Goal: Task Accomplishment & Management: Manage account settings

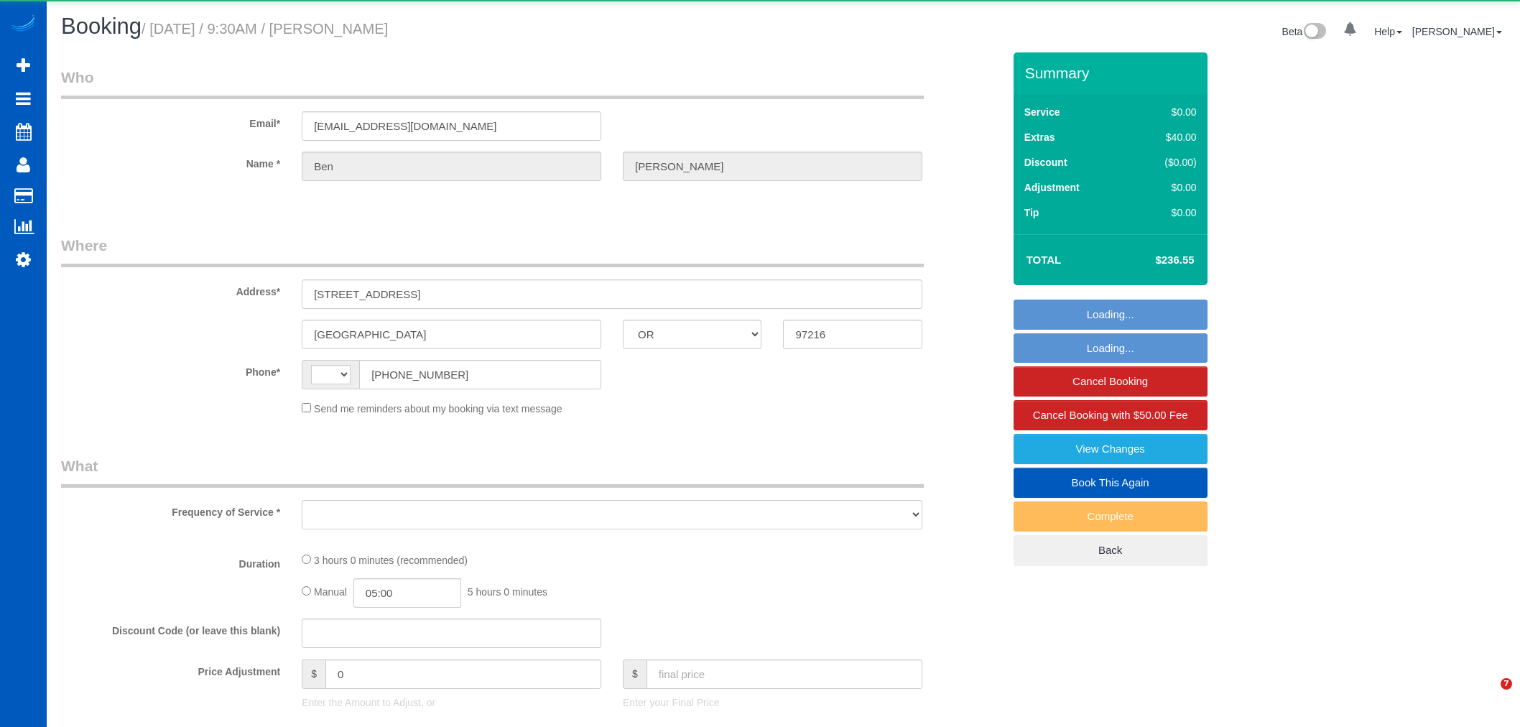
select select "OR"
select select "string:[GEOGRAPHIC_DATA]"
select select "string:fspay-a68331a9-f75f-499d-9203-1fa67716d989"
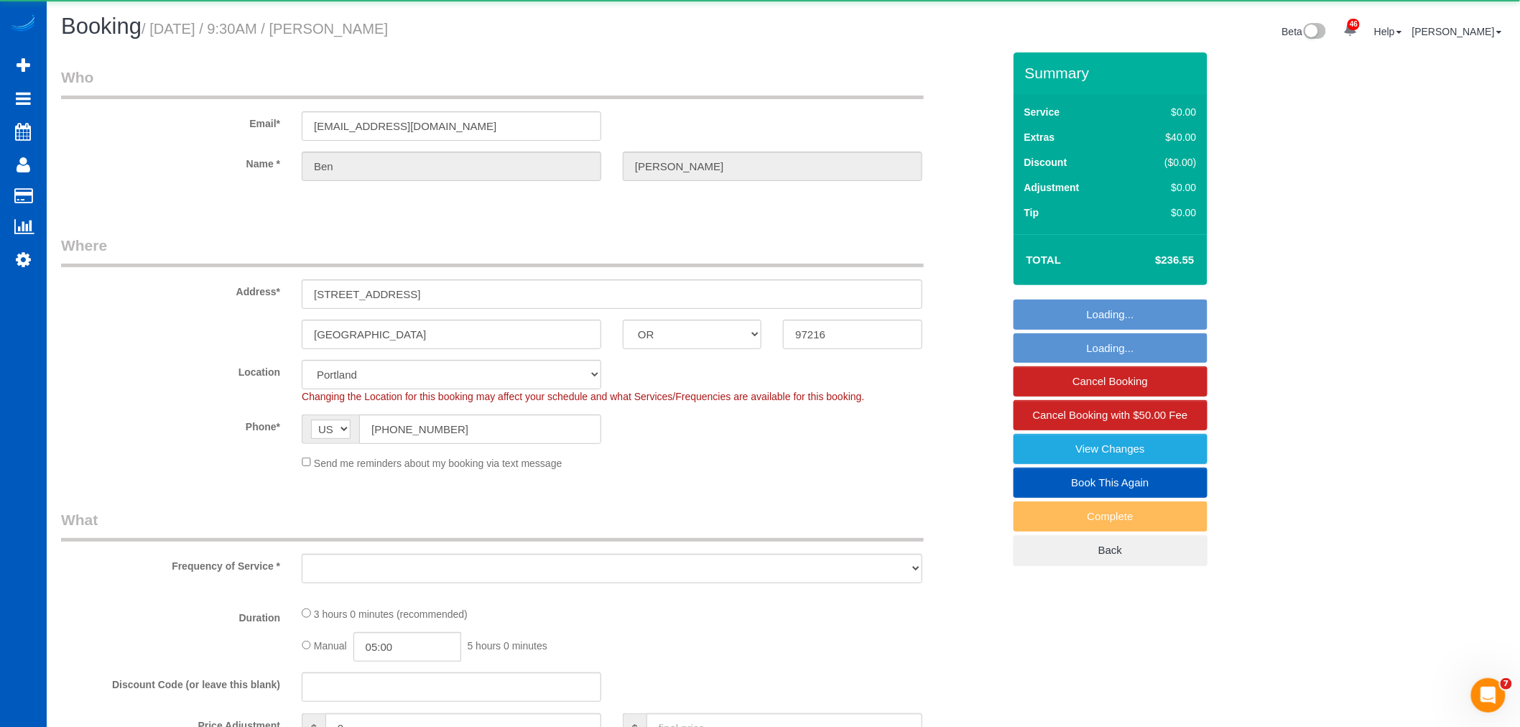
select select "object:1213"
select select "199"
select select "1501"
select select "4"
select select "3"
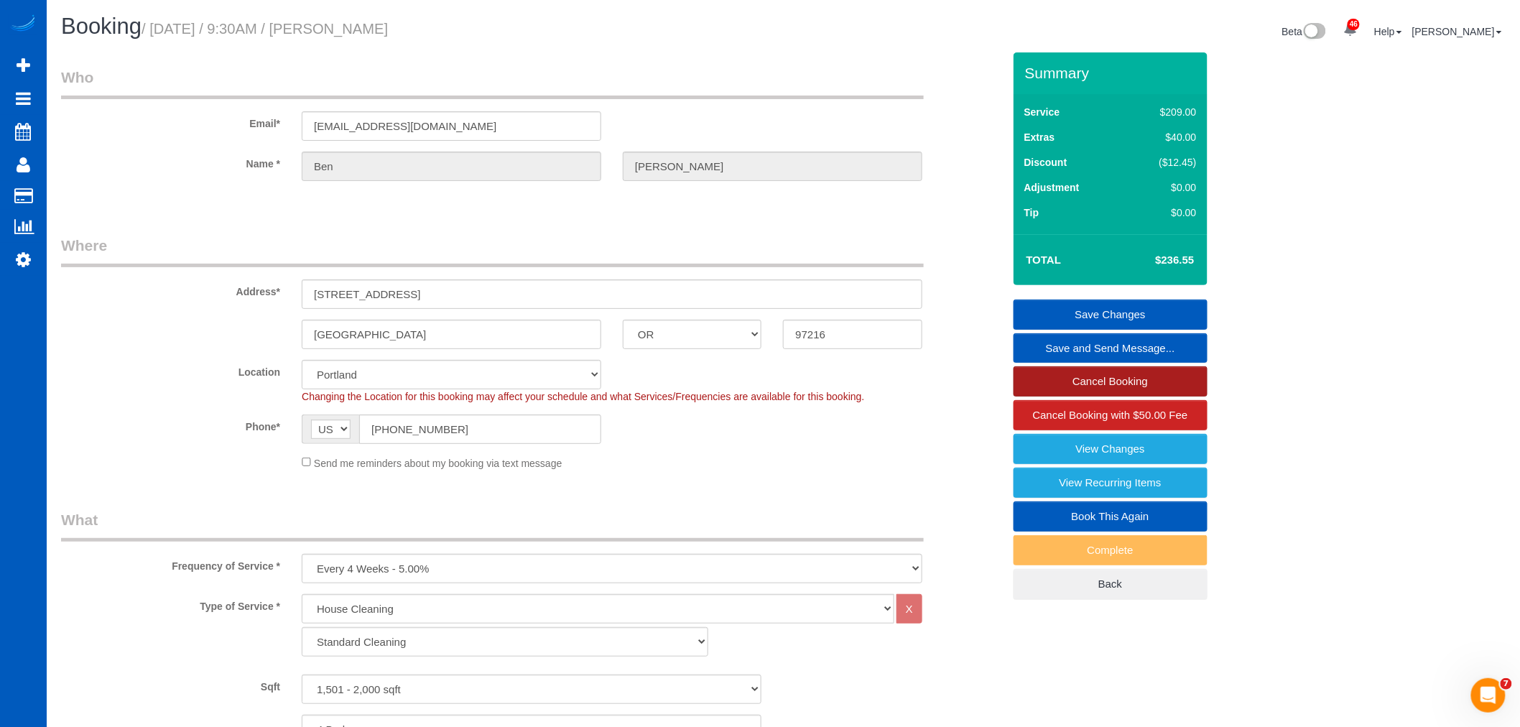
click at [1112, 385] on link "Cancel Booking" at bounding box center [1111, 381] width 194 height 30
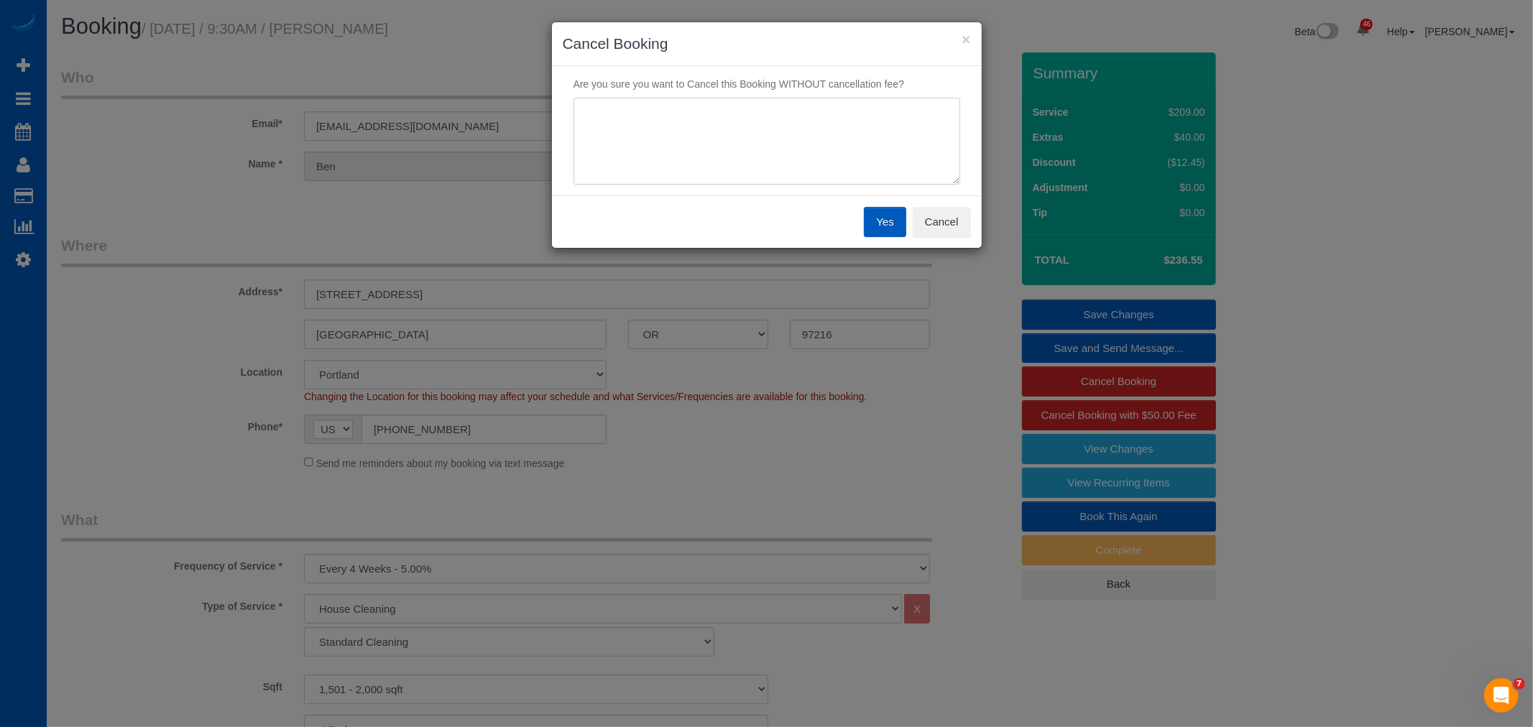
click at [696, 158] on textarea at bounding box center [766, 142] width 387 height 88
type textarea "B"
type textarea "Canceling for personal reasons, happy with the cleanings"
click at [880, 219] on button "Yes" at bounding box center [885, 222] width 42 height 30
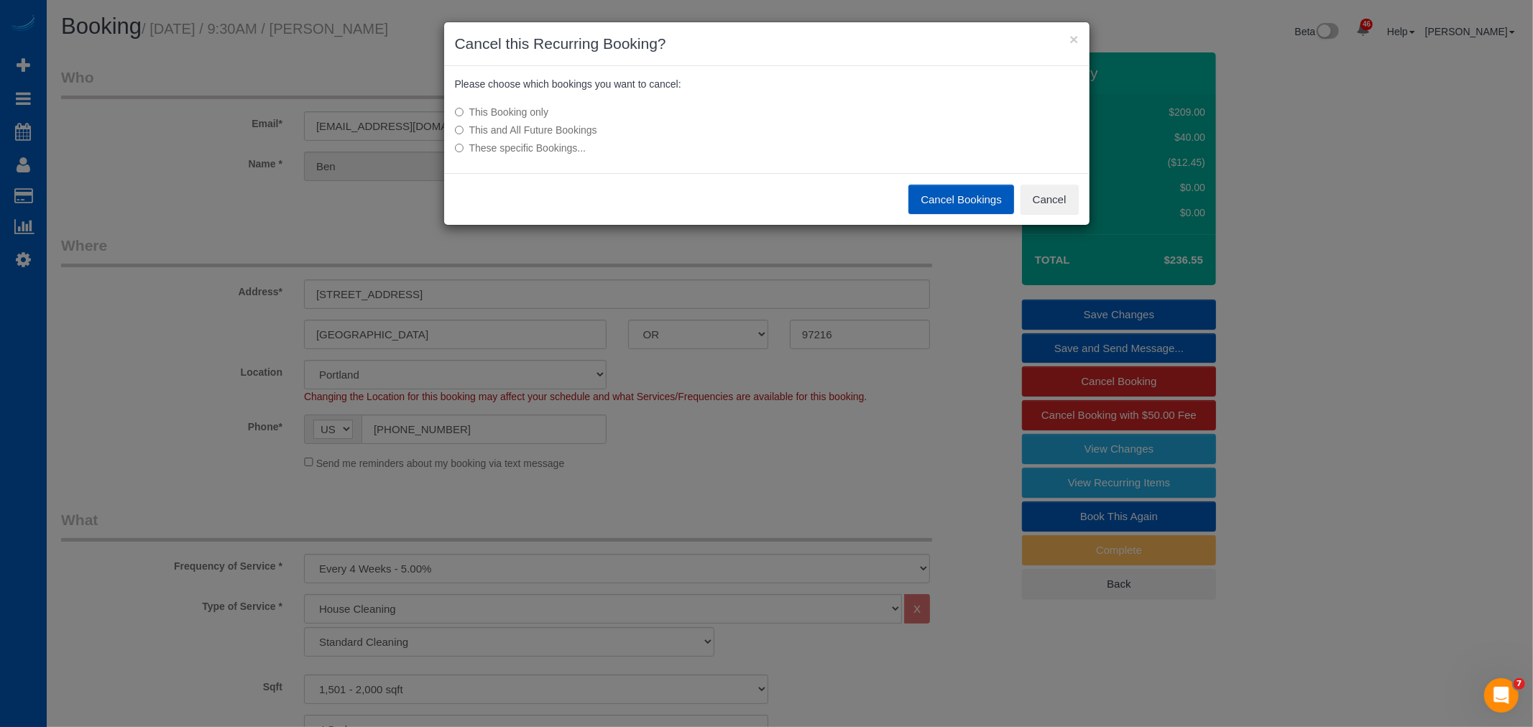
click at [563, 124] on label "This and All Future Bookings" at bounding box center [659, 130] width 409 height 14
click at [932, 193] on button "Cancel Bookings" at bounding box center [961, 200] width 106 height 30
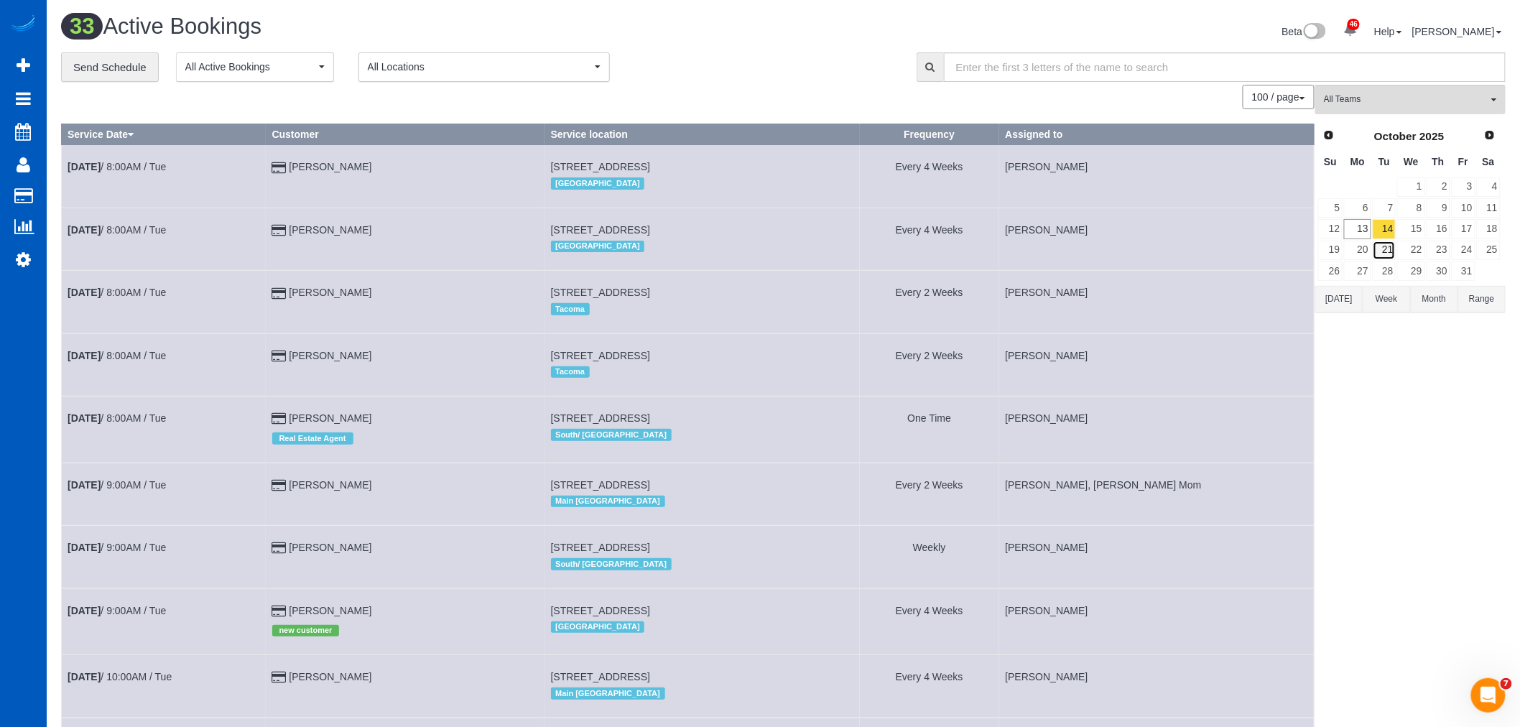
click at [1390, 254] on link "21" at bounding box center [1385, 250] width 24 height 19
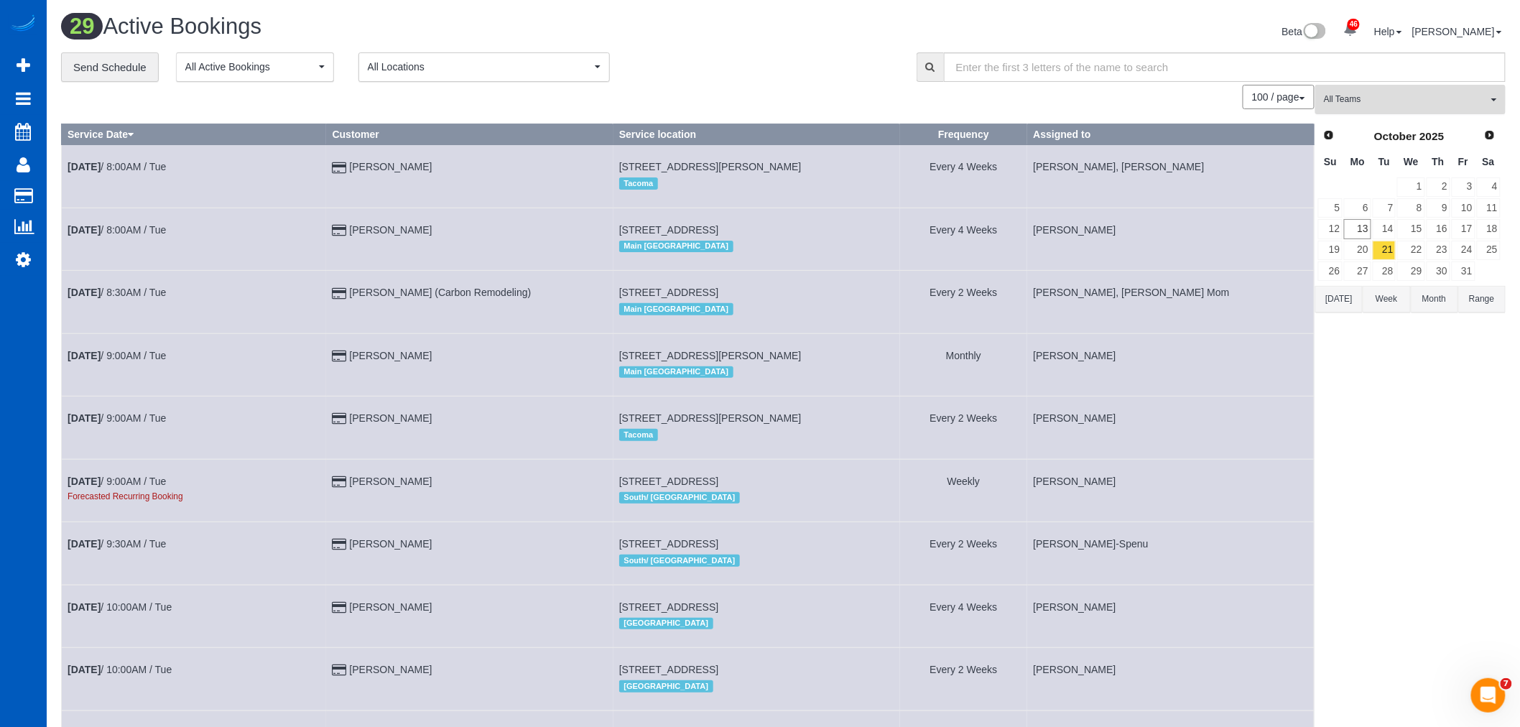
click at [1400, 109] on button "All Teams" at bounding box center [1411, 99] width 190 height 29
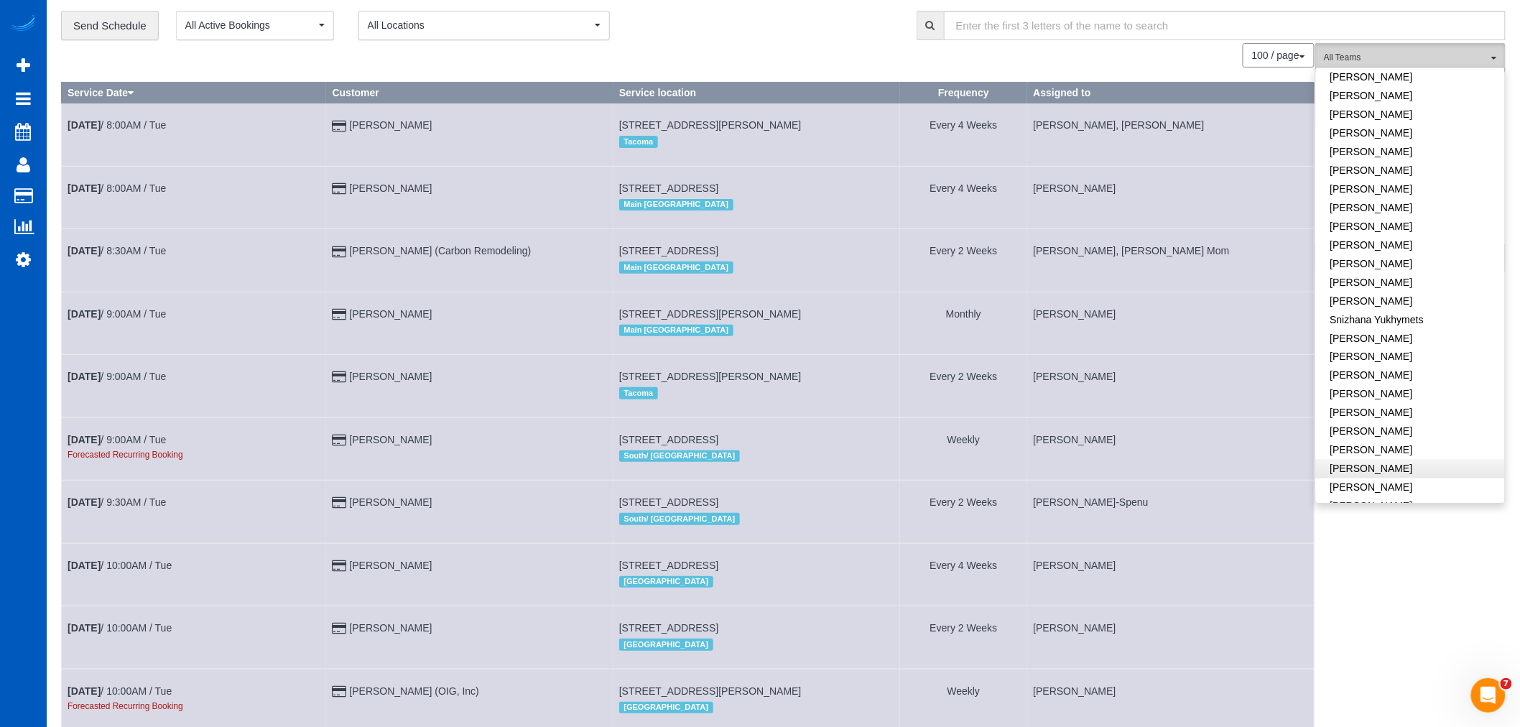
scroll to position [80, 0]
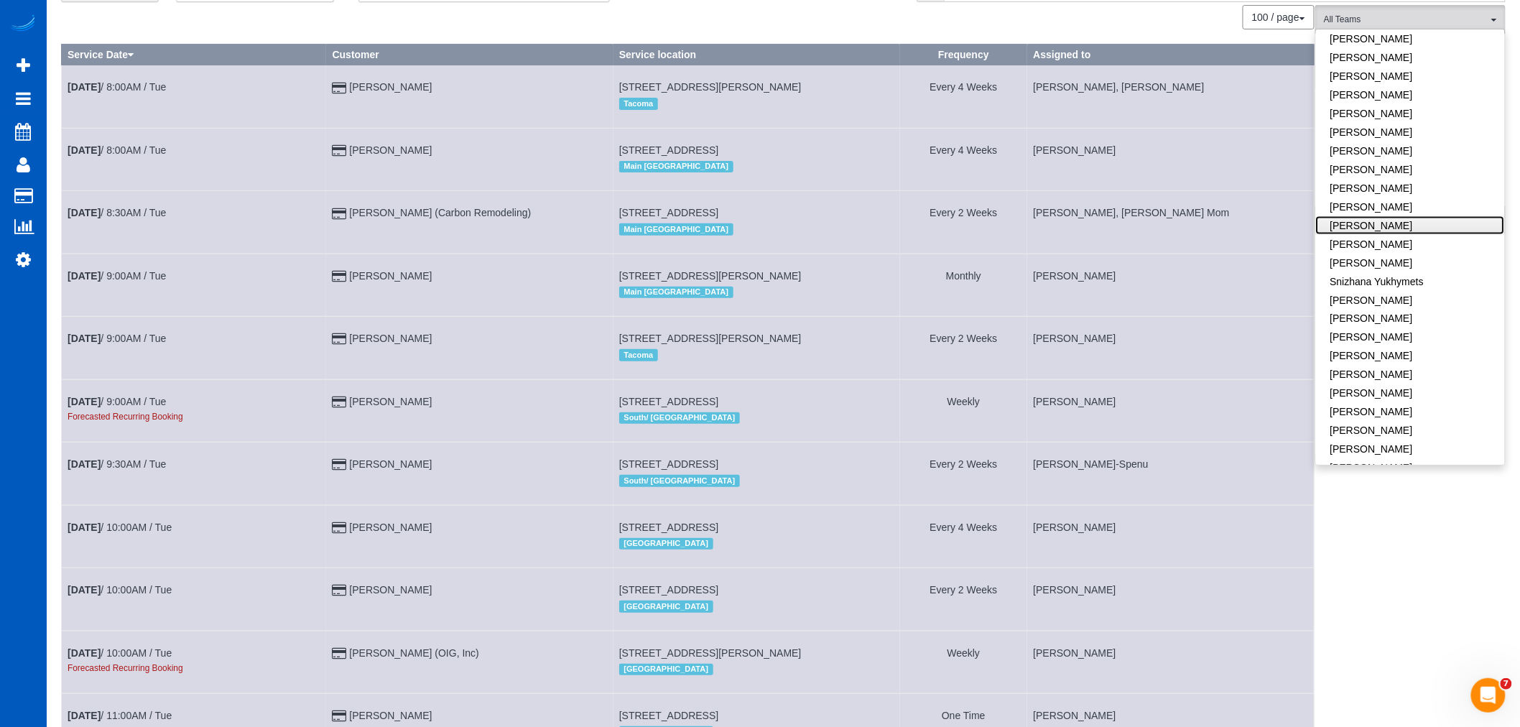
click at [1406, 216] on link "[PERSON_NAME]" at bounding box center [1410, 225] width 189 height 19
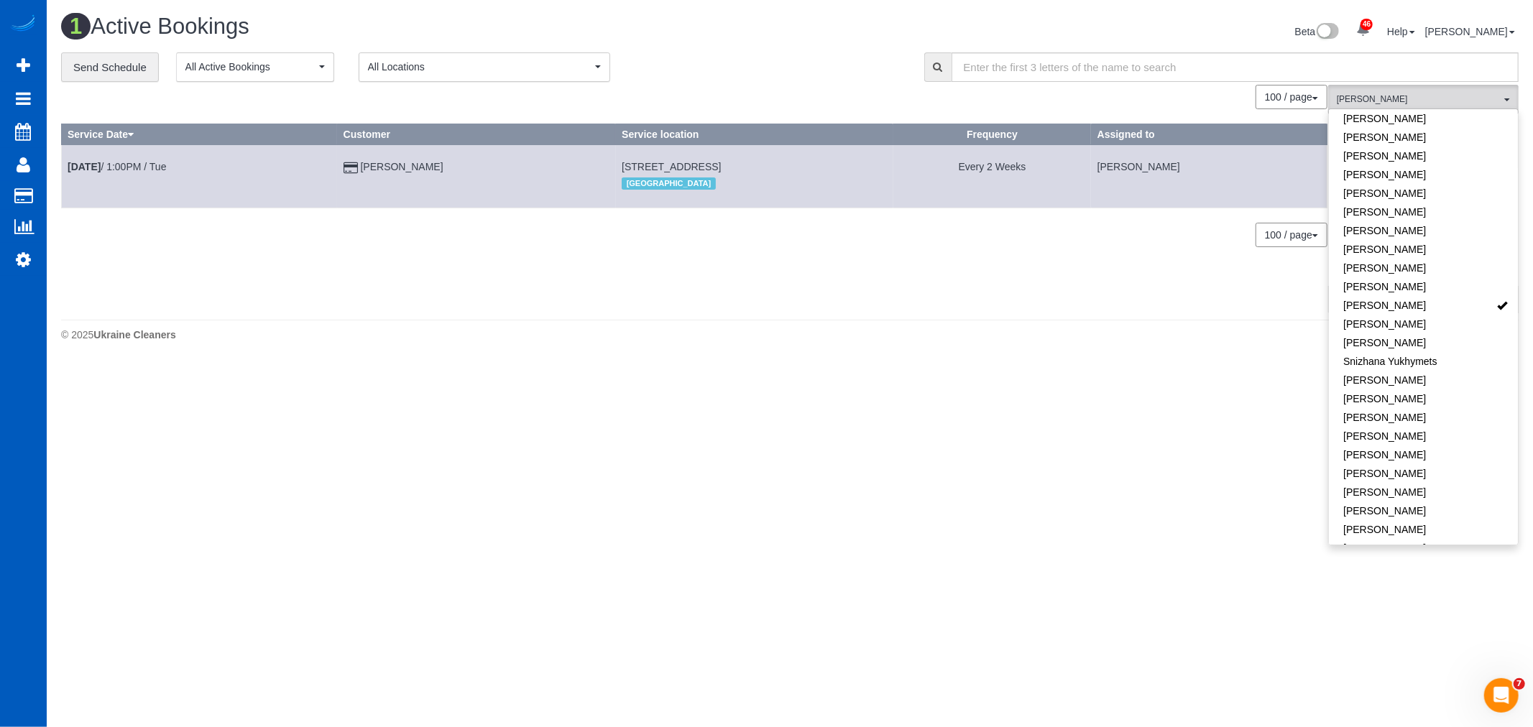
click at [767, 259] on div "0 Bookings found. We couldn't find any bookings that matched your search. Creat…" at bounding box center [694, 198] width 1267 height 227
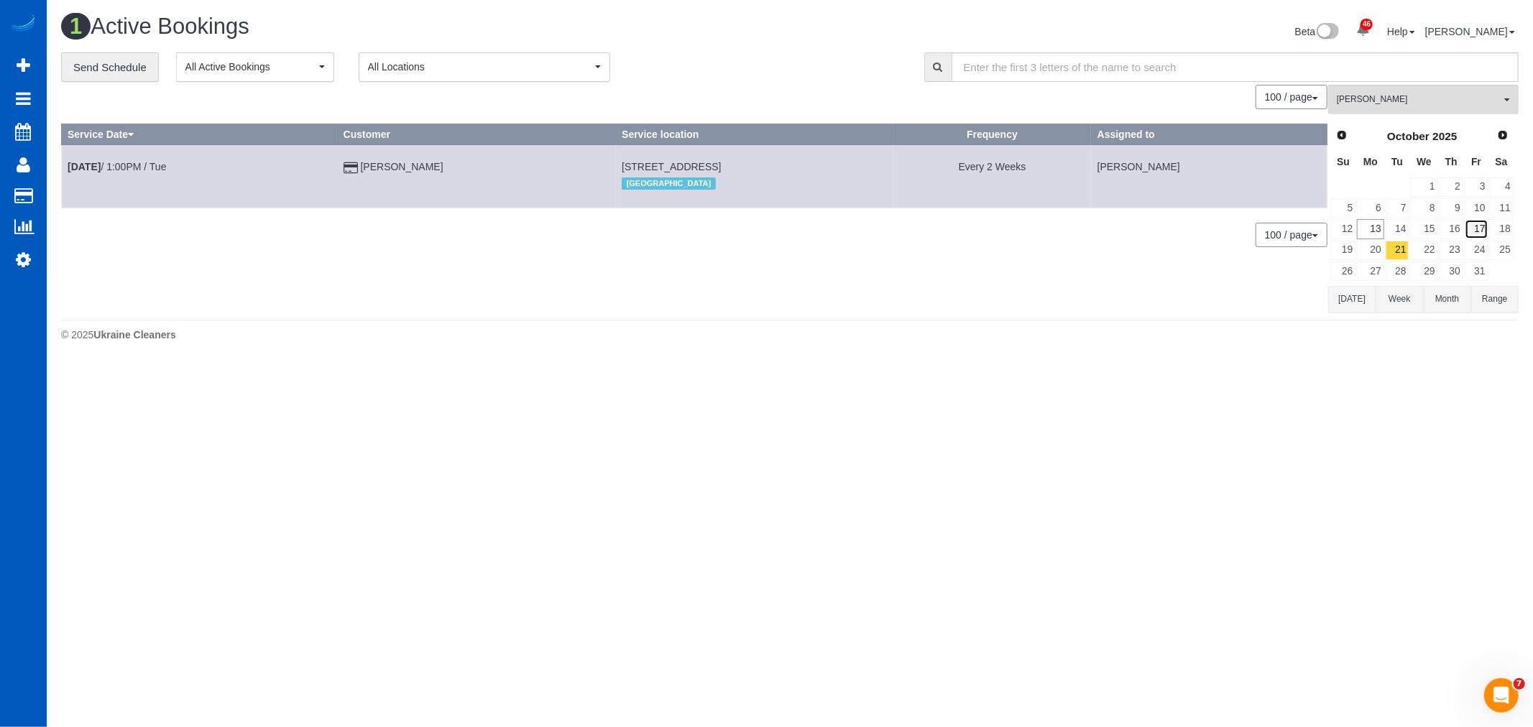
click at [1481, 235] on link "17" at bounding box center [1476, 228] width 24 height 19
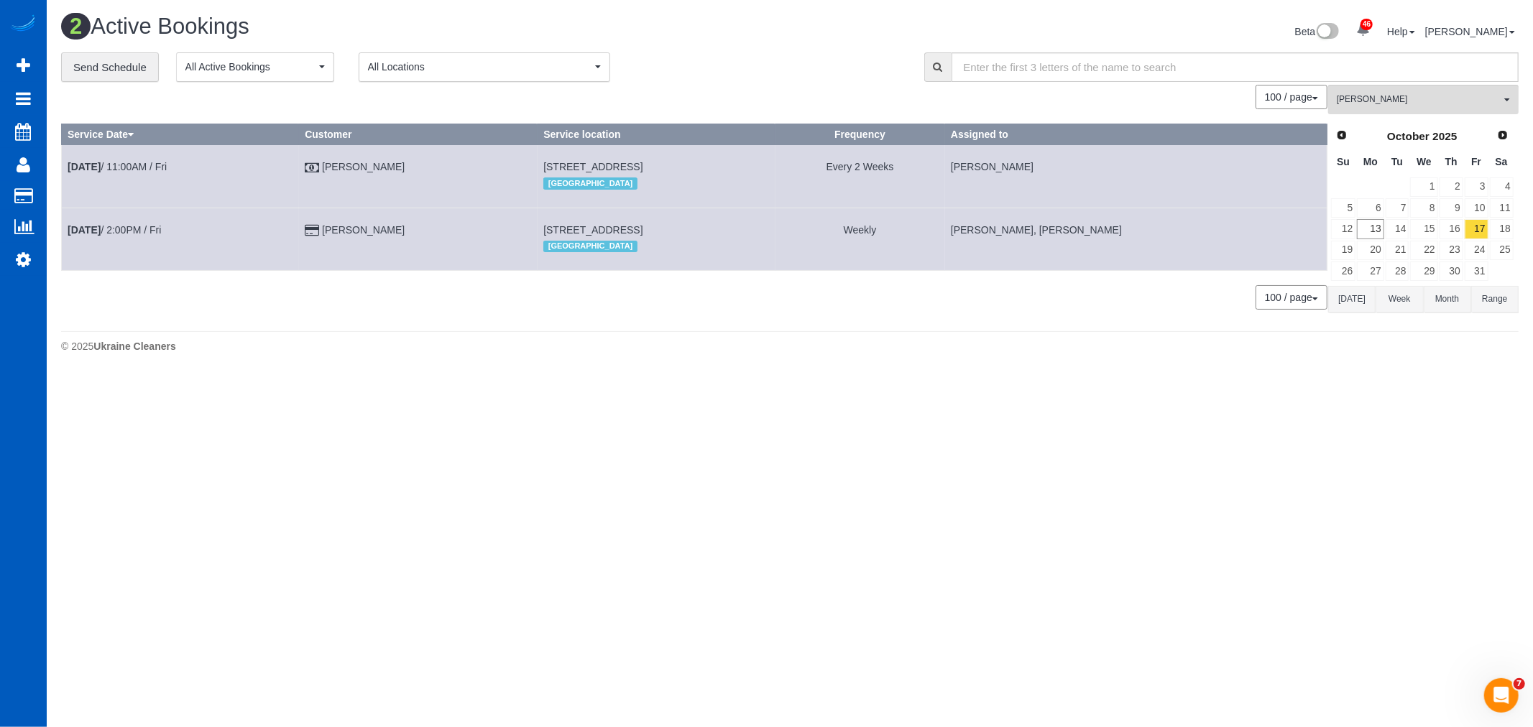
click at [139, 175] on td "[DATE] 11:00AM / Fri" at bounding box center [180, 176] width 237 height 63
click at [146, 165] on link "[DATE] 11:00AM / Fri" at bounding box center [117, 166] width 99 height 11
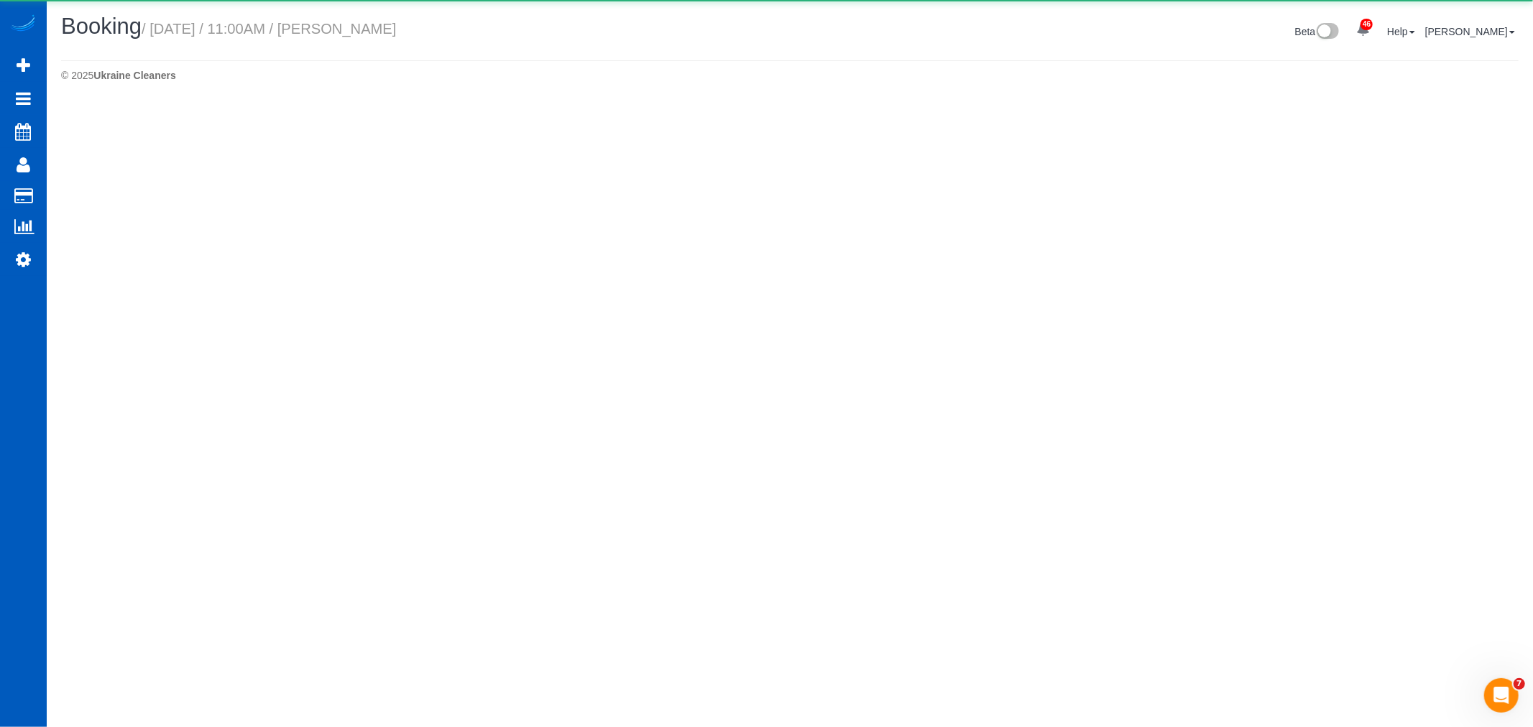
select select "OR"
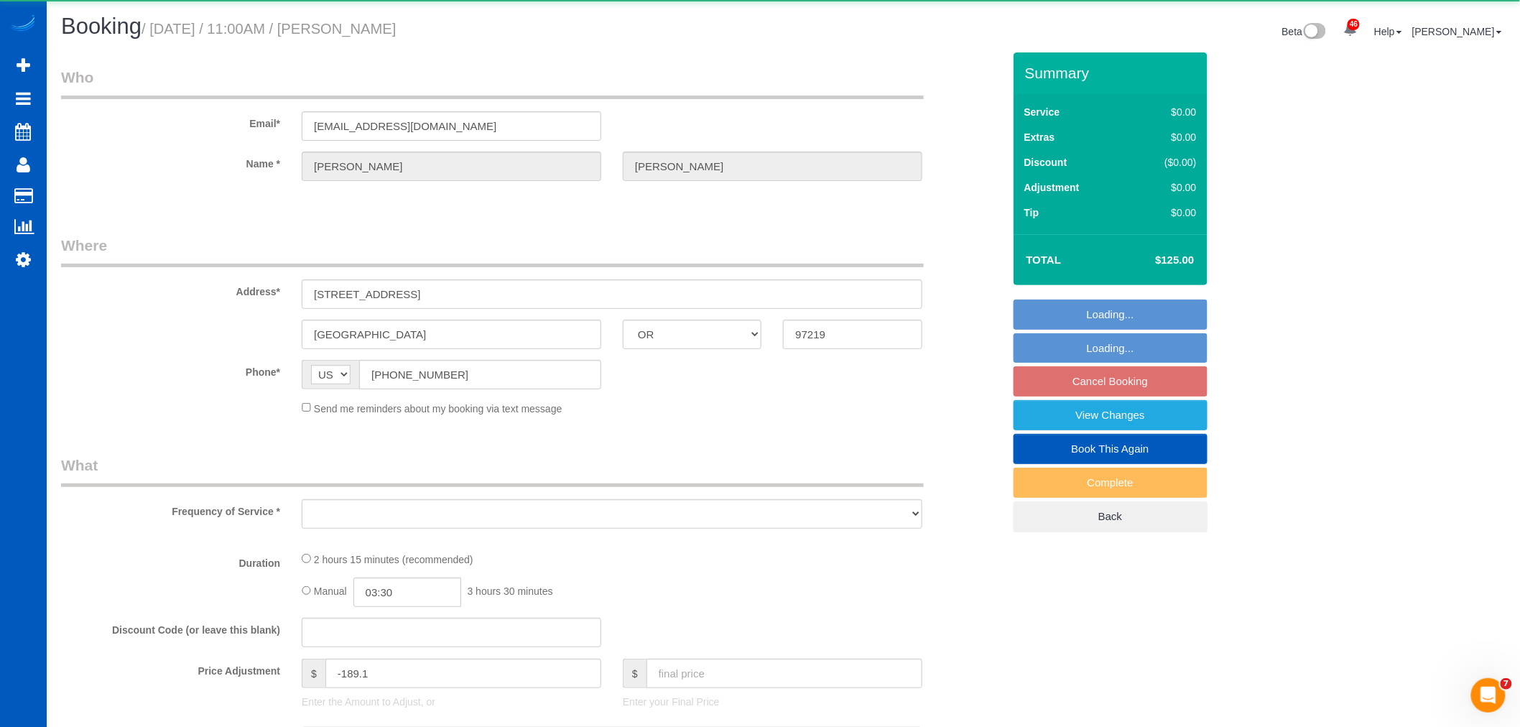
select select "object:2724"
select select "199"
select select "3001"
select select "3"
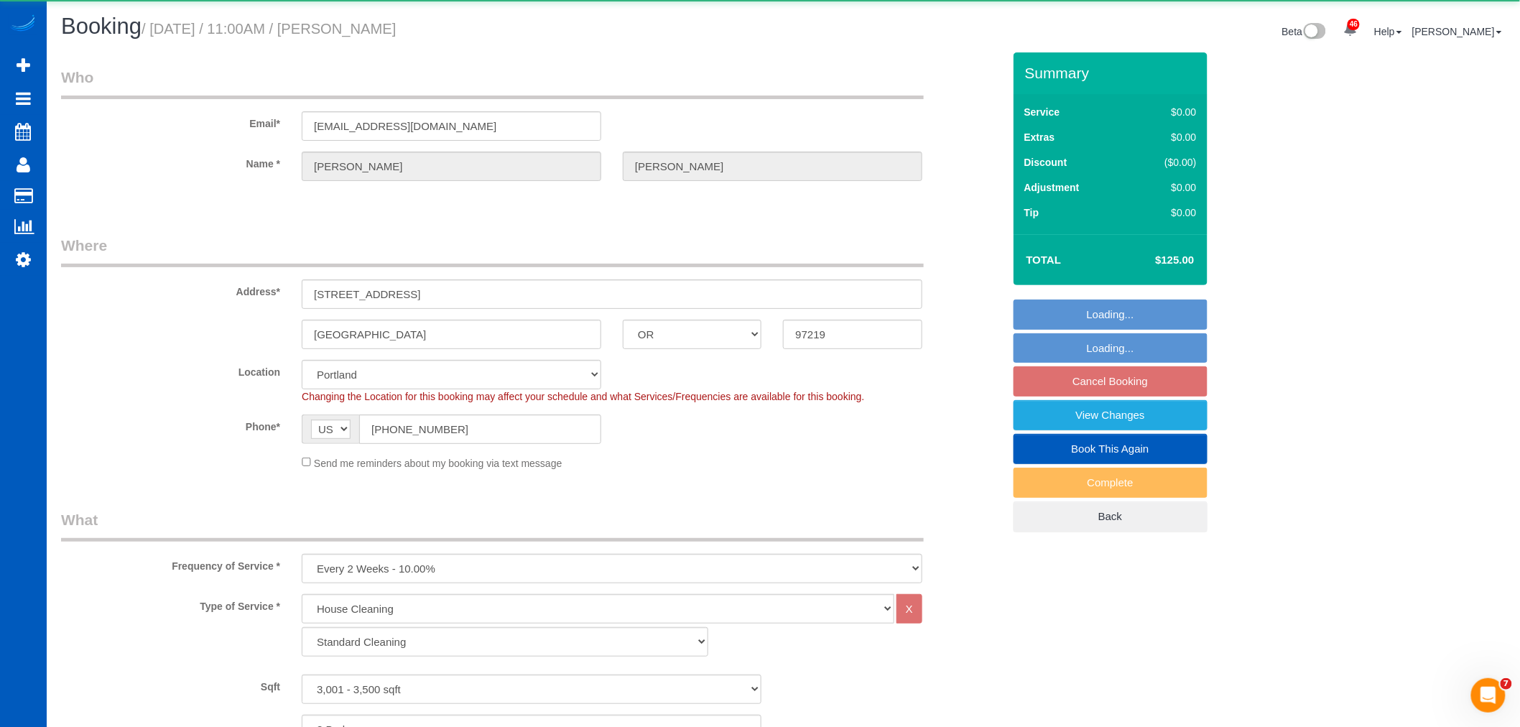
select select "object:2929"
select select "spot19"
select select "3001"
select select "3"
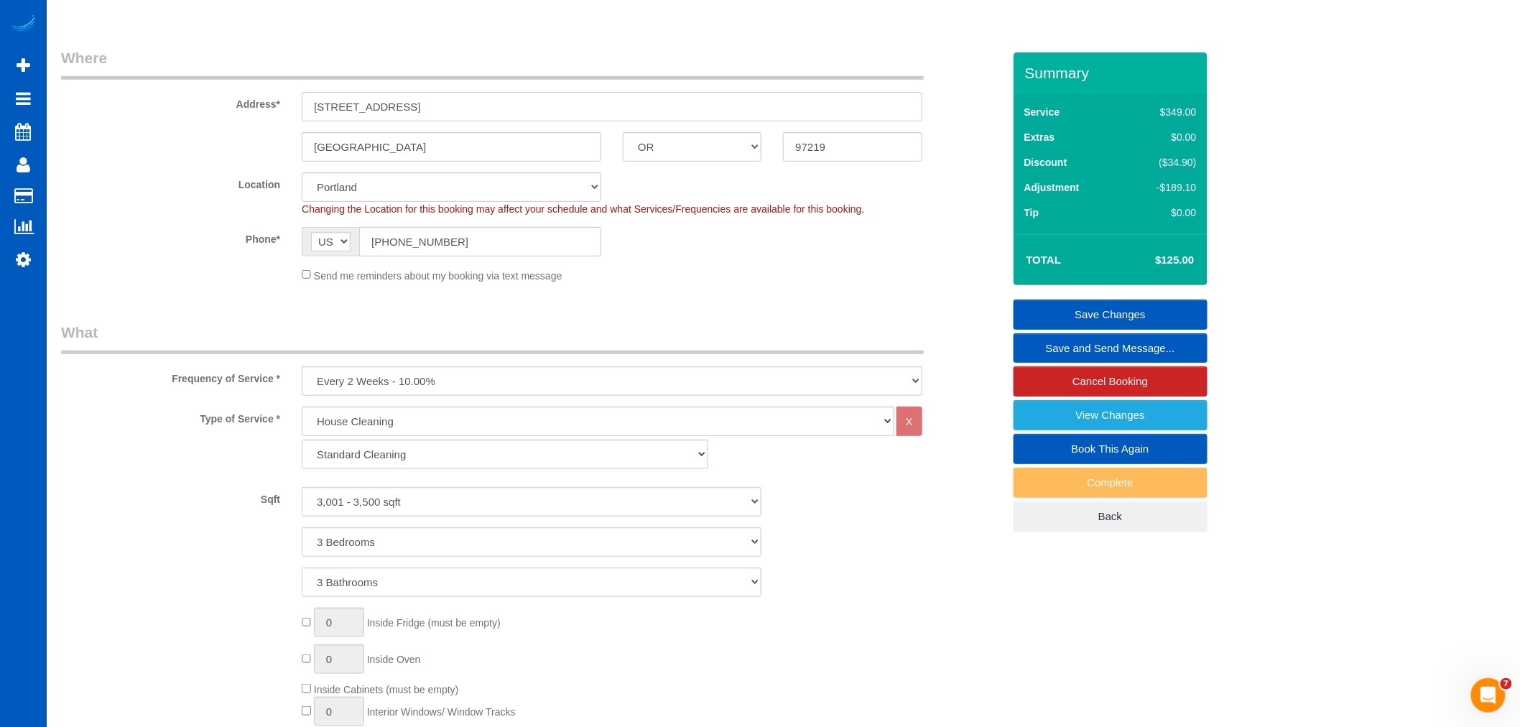
scroll to position [239, 0]
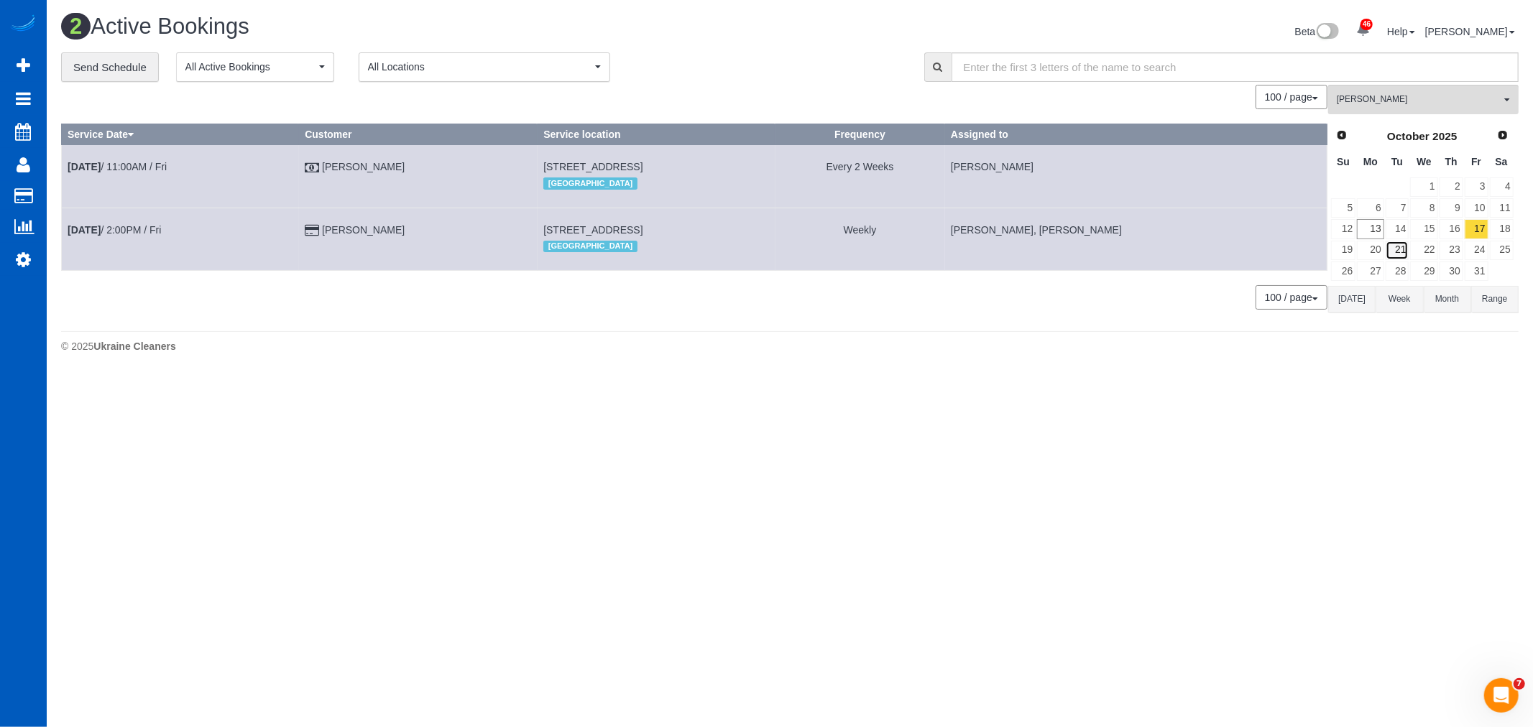
click at [1400, 251] on link "21" at bounding box center [1397, 250] width 24 height 19
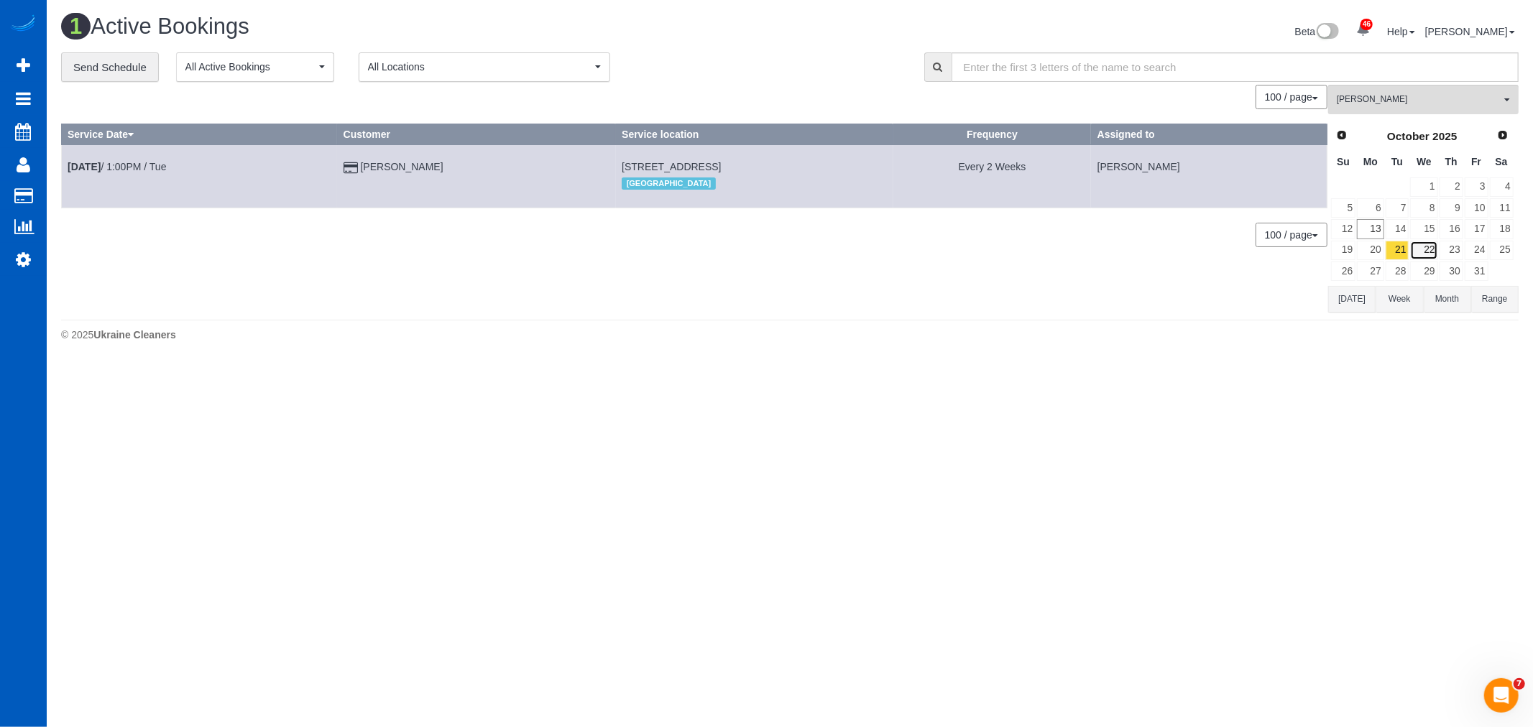
click at [1433, 252] on link "22" at bounding box center [1423, 250] width 27 height 19
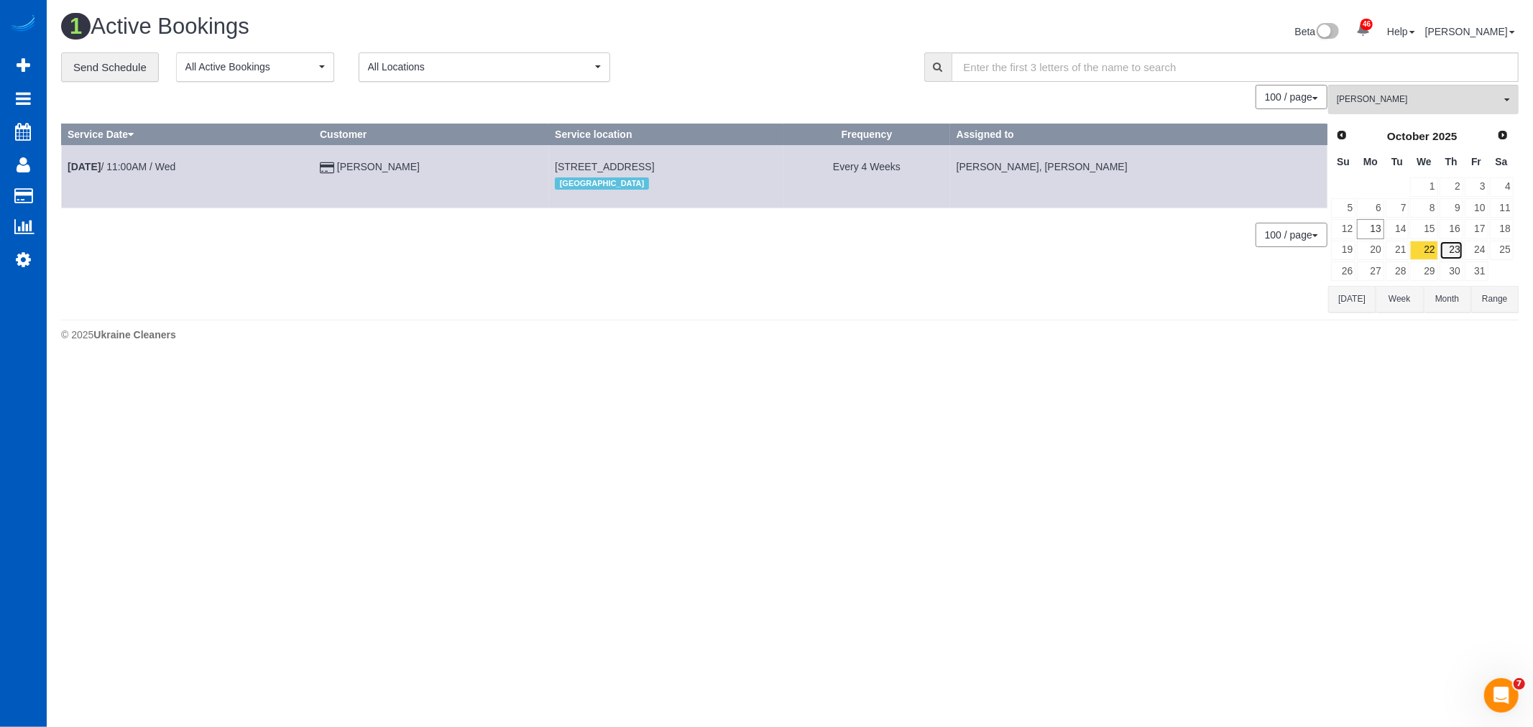
click at [1454, 246] on link "23" at bounding box center [1451, 250] width 24 height 19
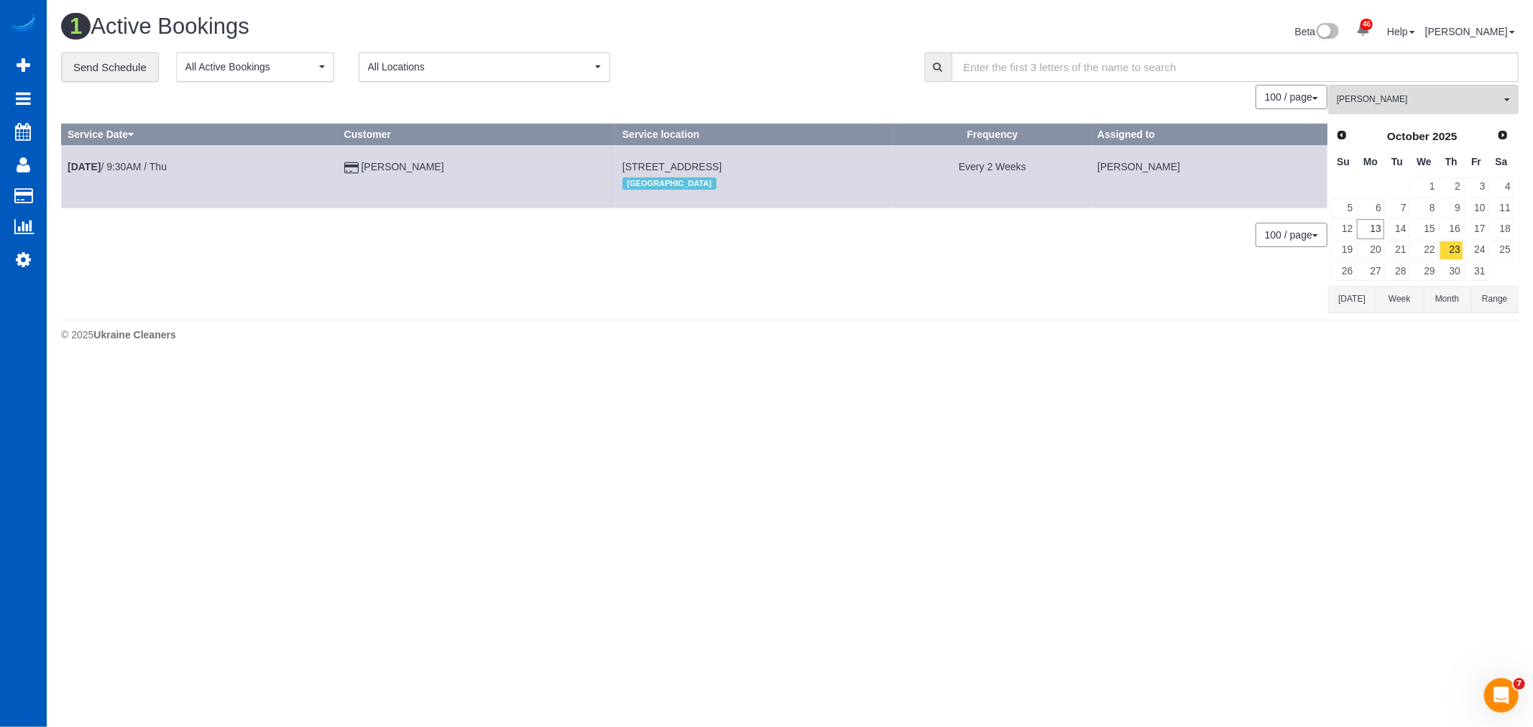
click at [1385, 249] on td "21" at bounding box center [1397, 250] width 25 height 21
click at [1467, 256] on link "24" at bounding box center [1476, 250] width 24 height 19
click at [1454, 250] on link "23" at bounding box center [1451, 250] width 24 height 19
click at [135, 168] on link "[DATE] 9:30AM / Thu" at bounding box center [117, 166] width 99 height 11
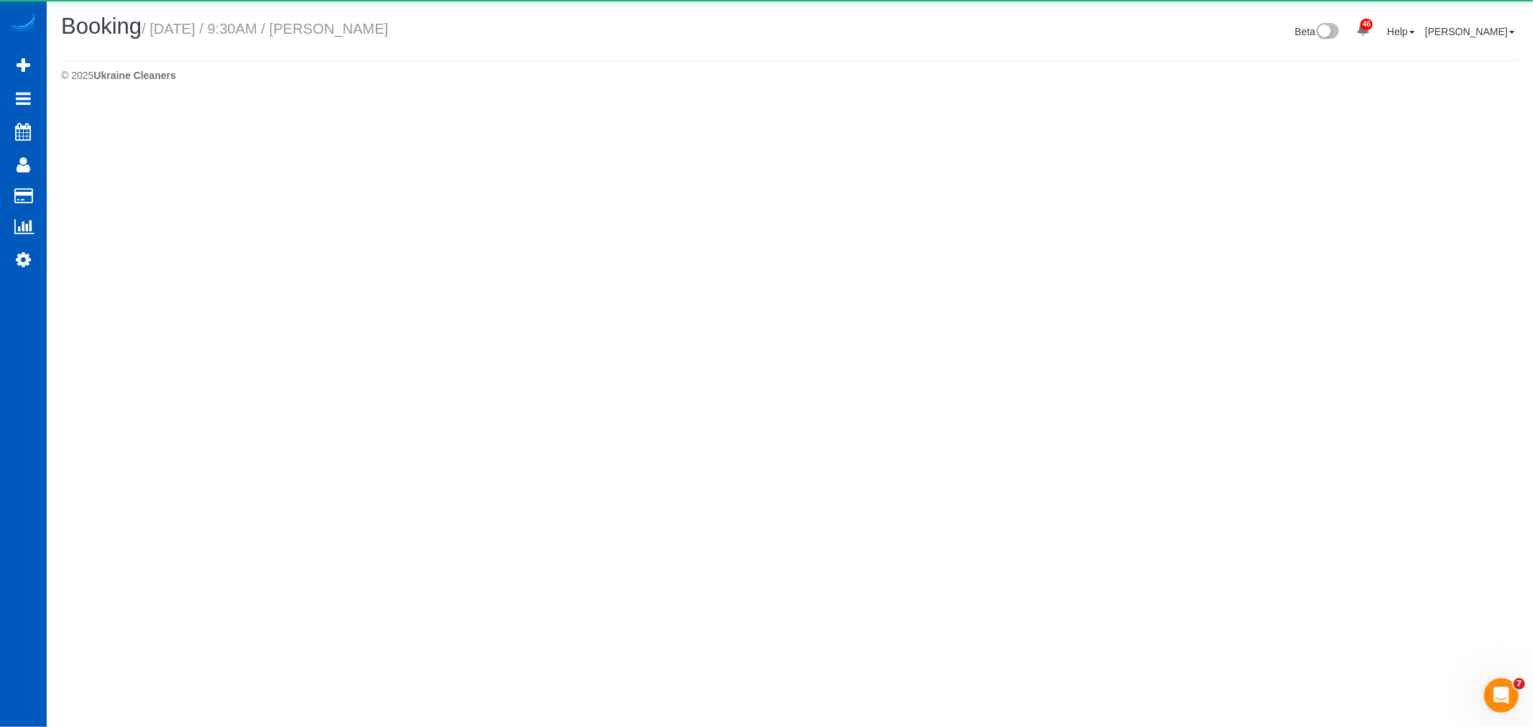
select select "OR"
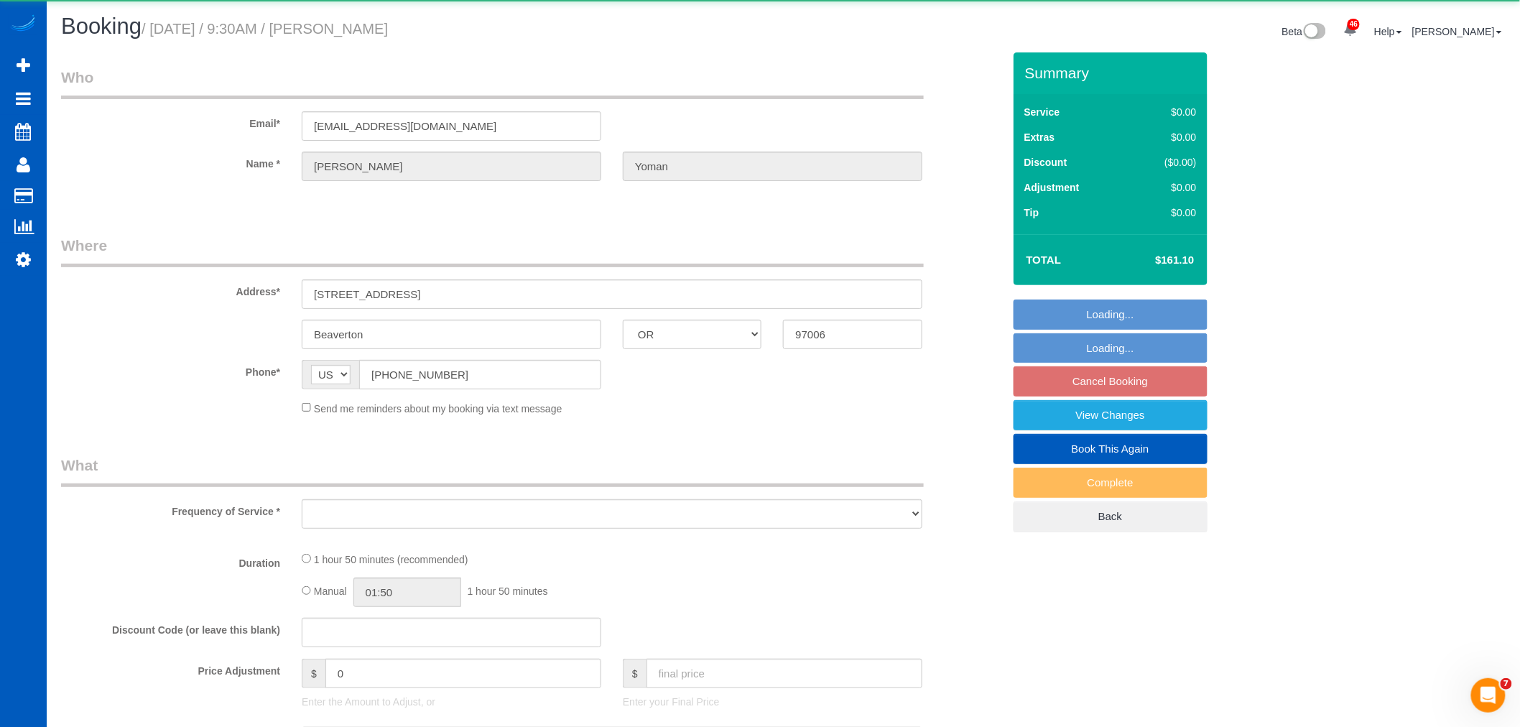
select select "object:3666"
select select "string:fspay-e0c91036-3e6f-418d-a812-6764dc9a8032"
select select "199"
select select "1001"
select select "3"
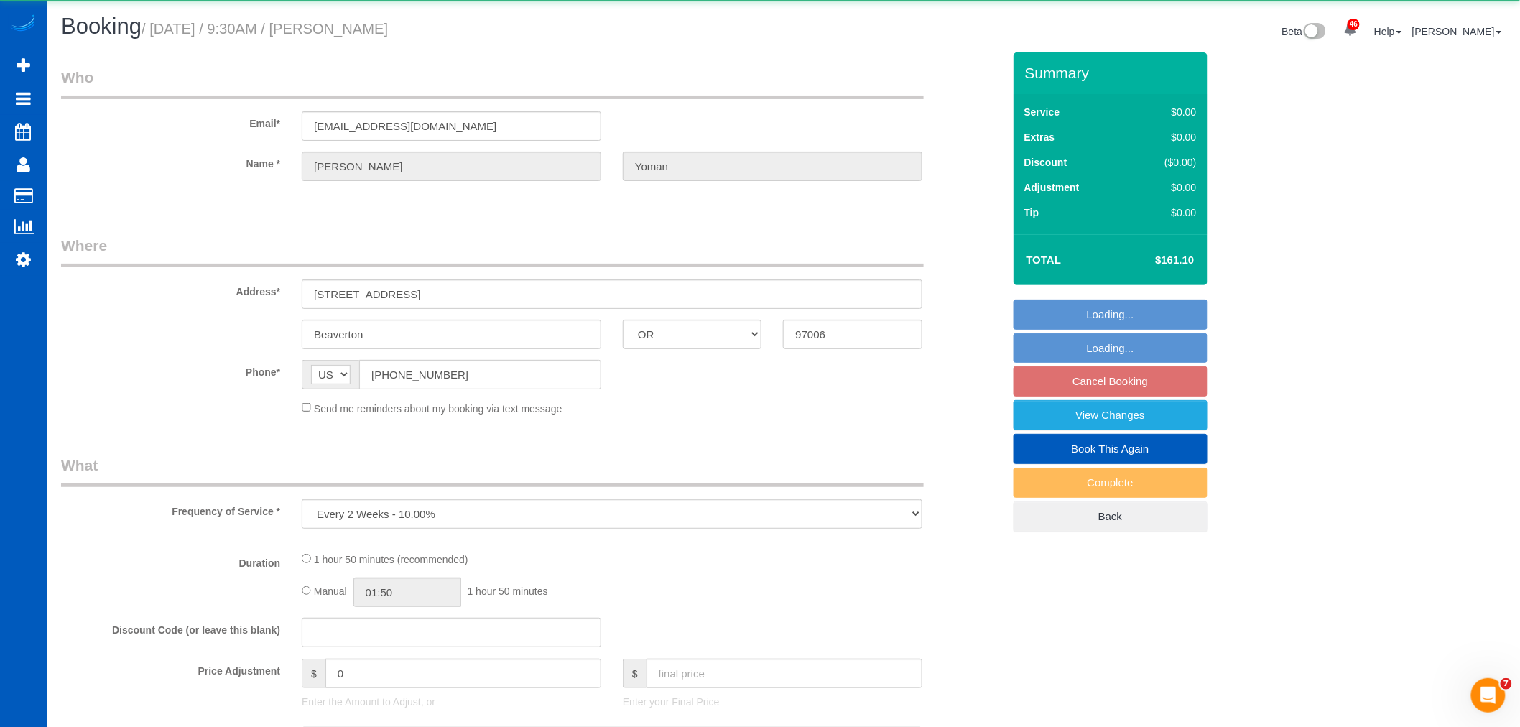
select select "2"
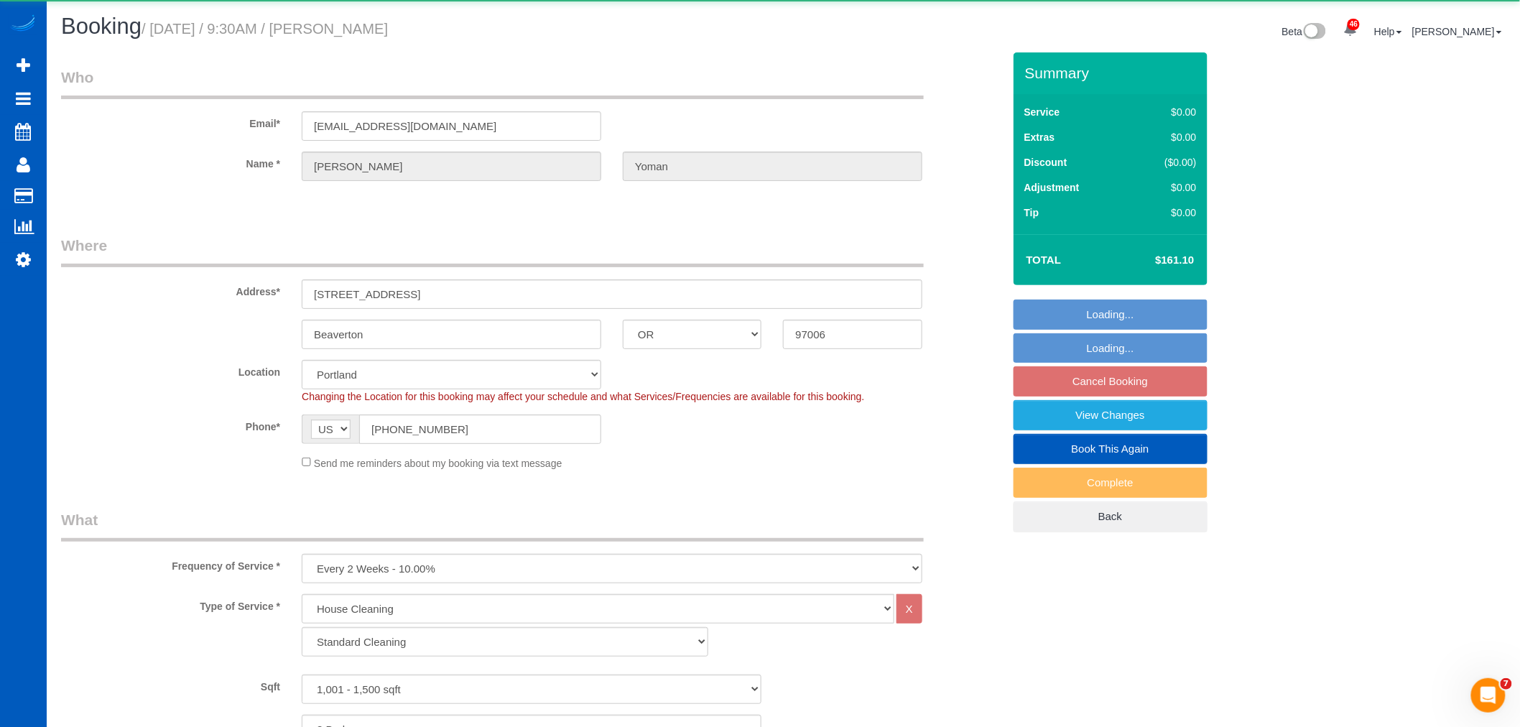
select select "object:4071"
select select "1001"
select select "3"
select select "2"
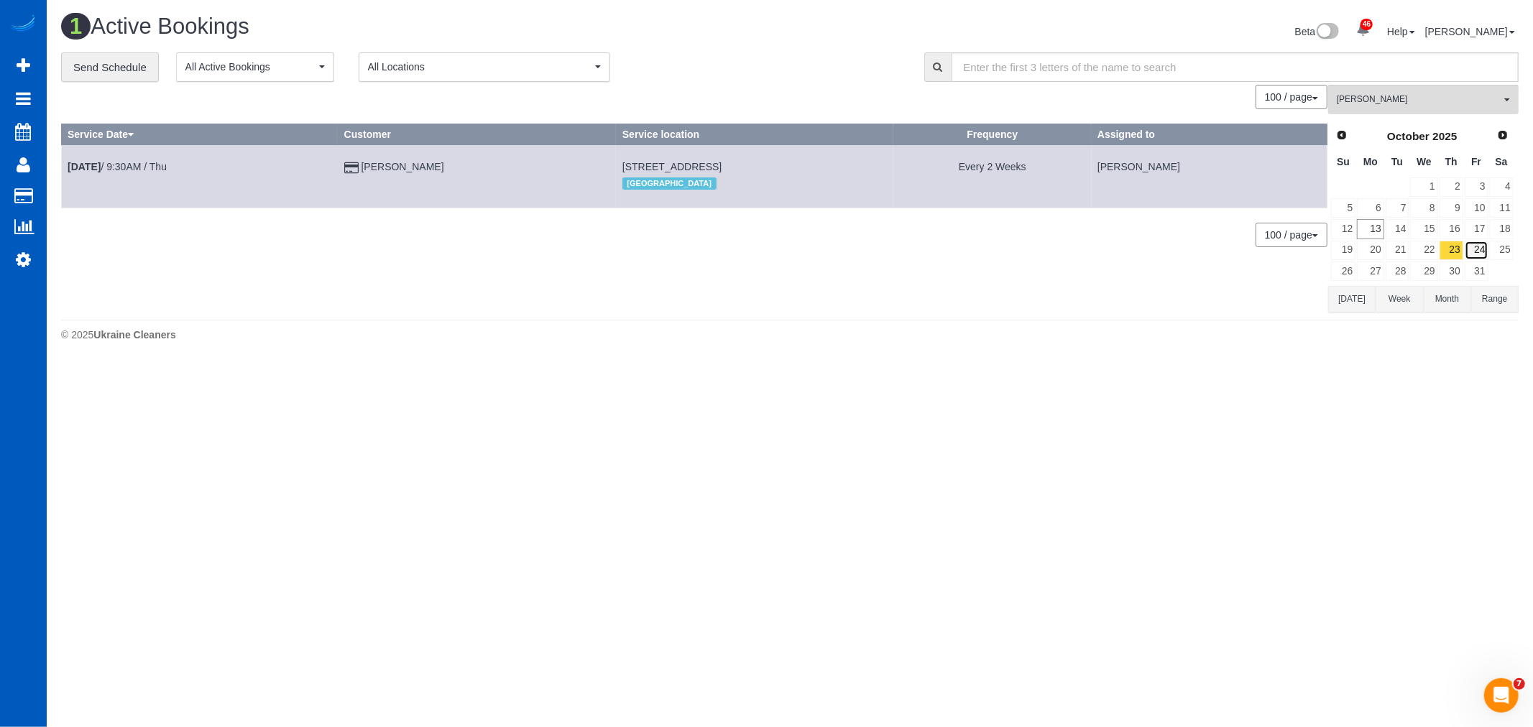
click at [1480, 254] on link "24" at bounding box center [1476, 250] width 24 height 19
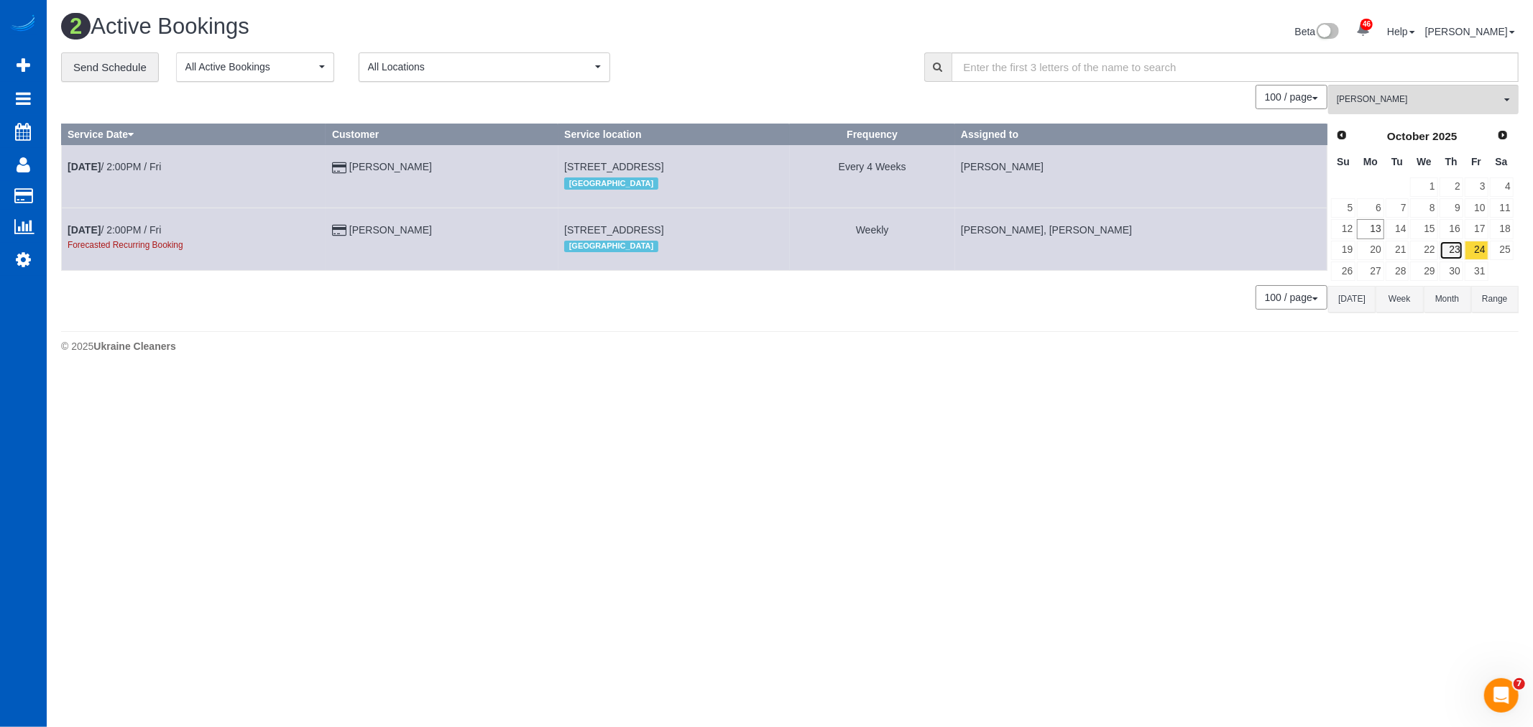
click at [1450, 249] on link "23" at bounding box center [1451, 250] width 24 height 19
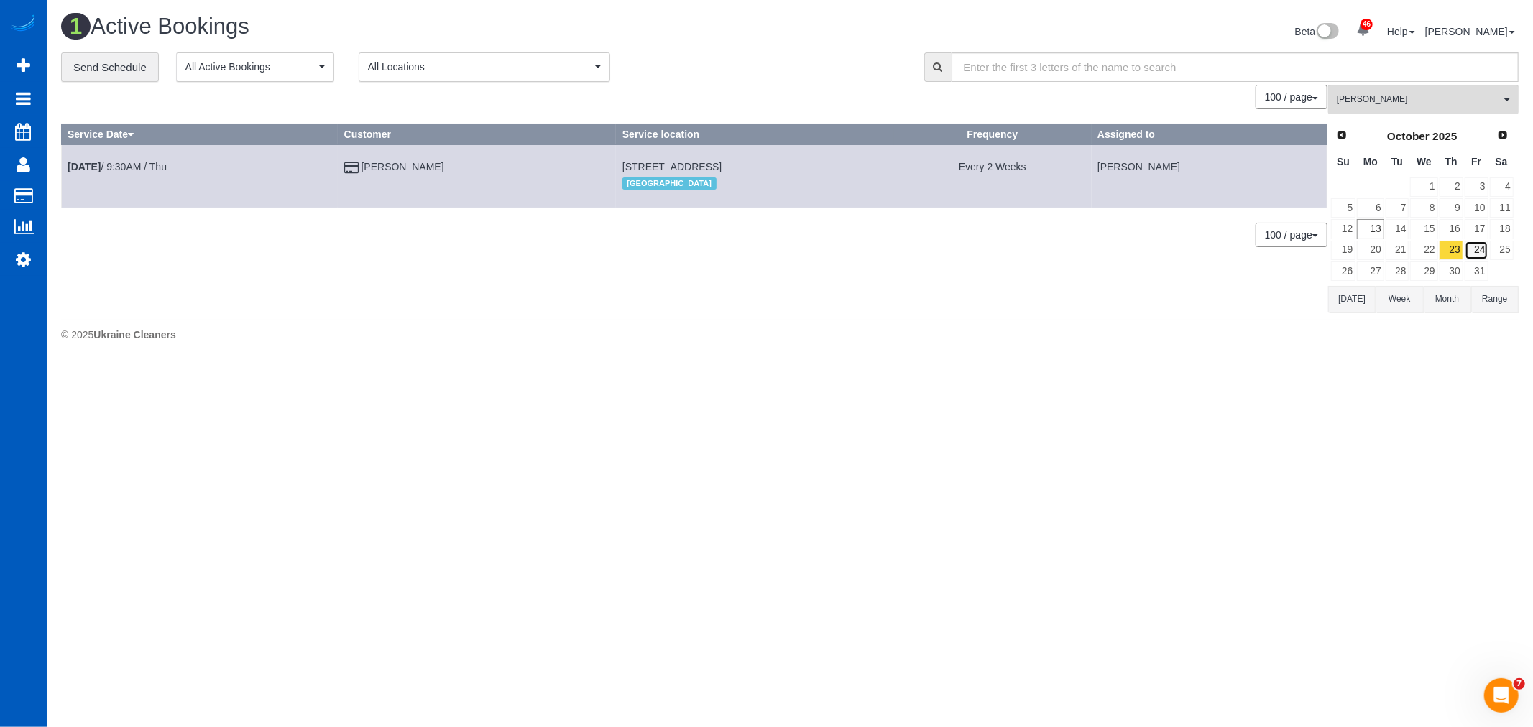
click at [1468, 248] on link "24" at bounding box center [1476, 250] width 24 height 19
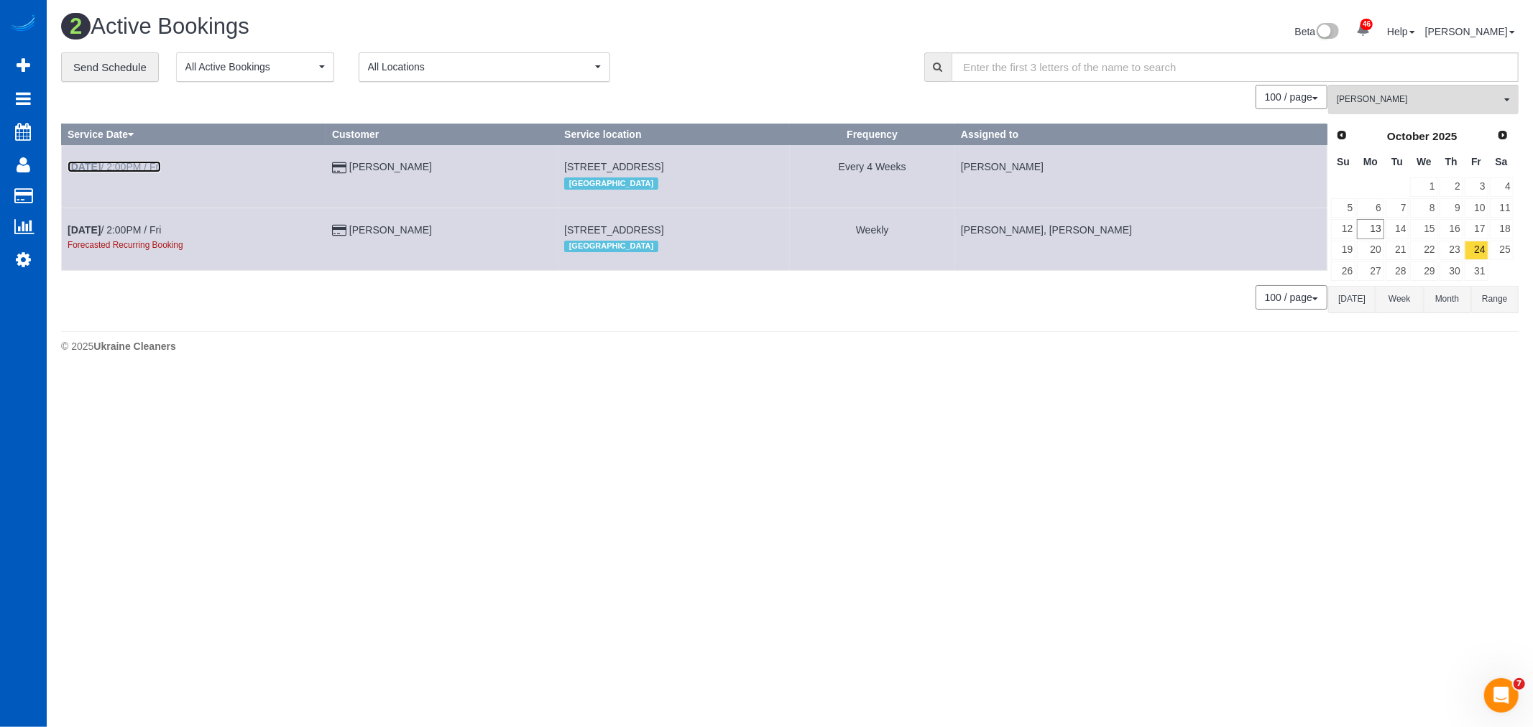
click at [126, 163] on link "[DATE] 2:00PM / Fri" at bounding box center [114, 166] width 93 height 11
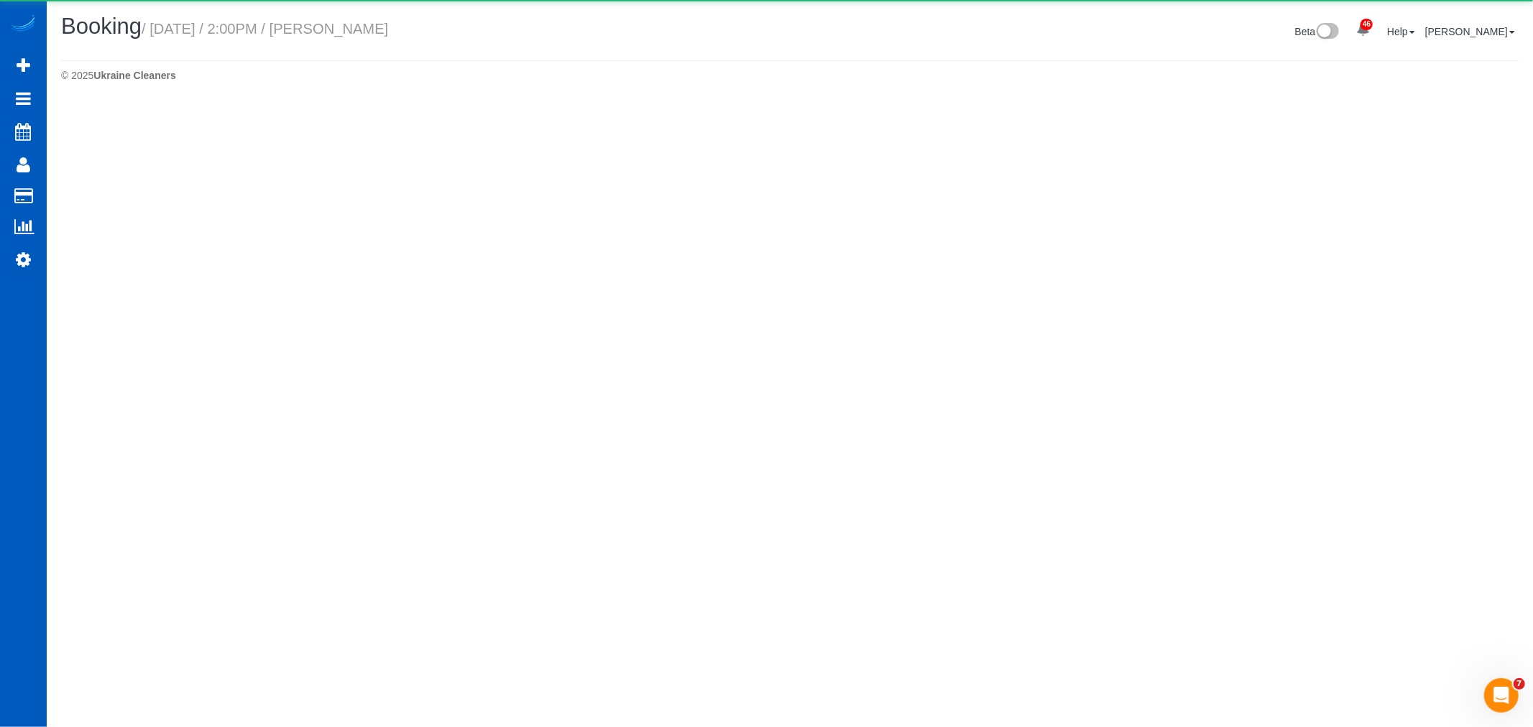
select select "WA"
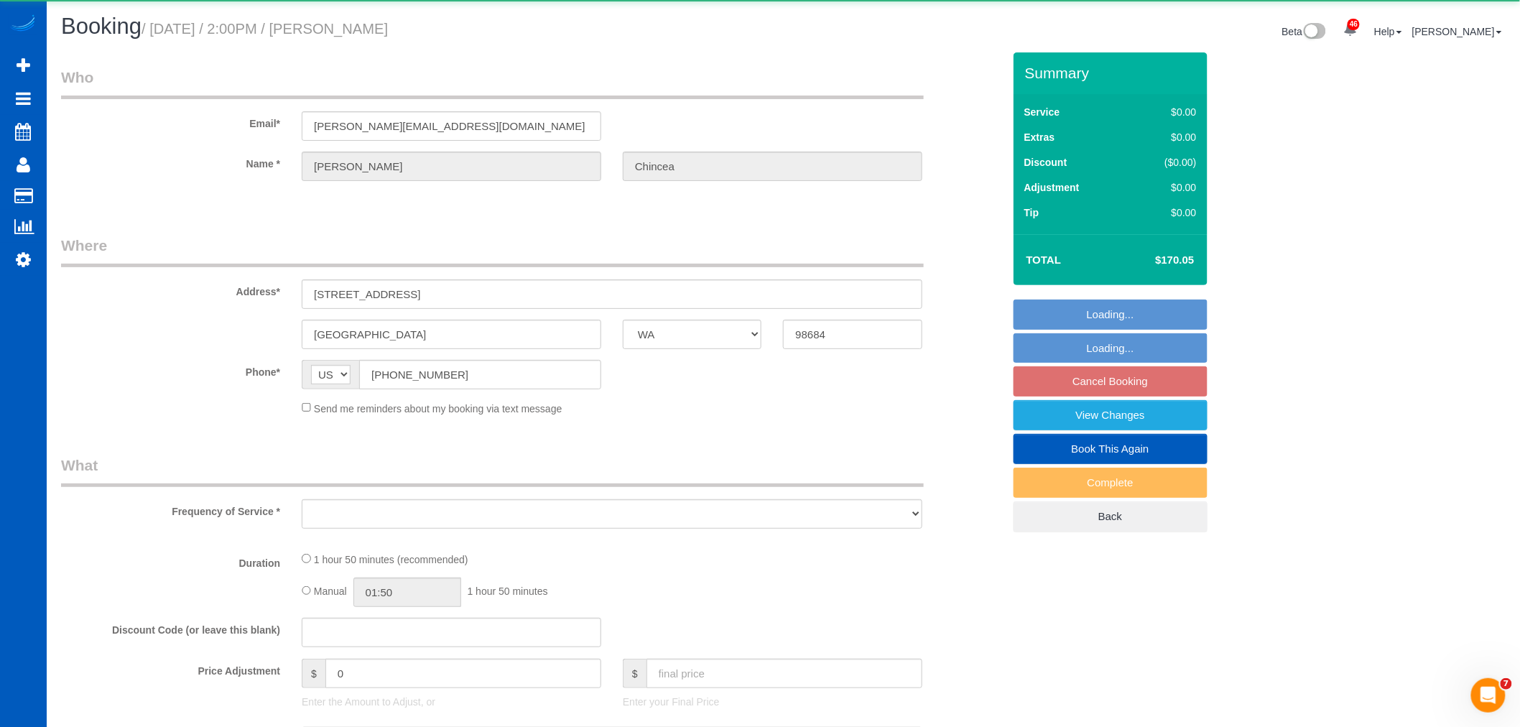
select select "object:5006"
select select "199"
select select "1001"
select select "3"
select select "2"
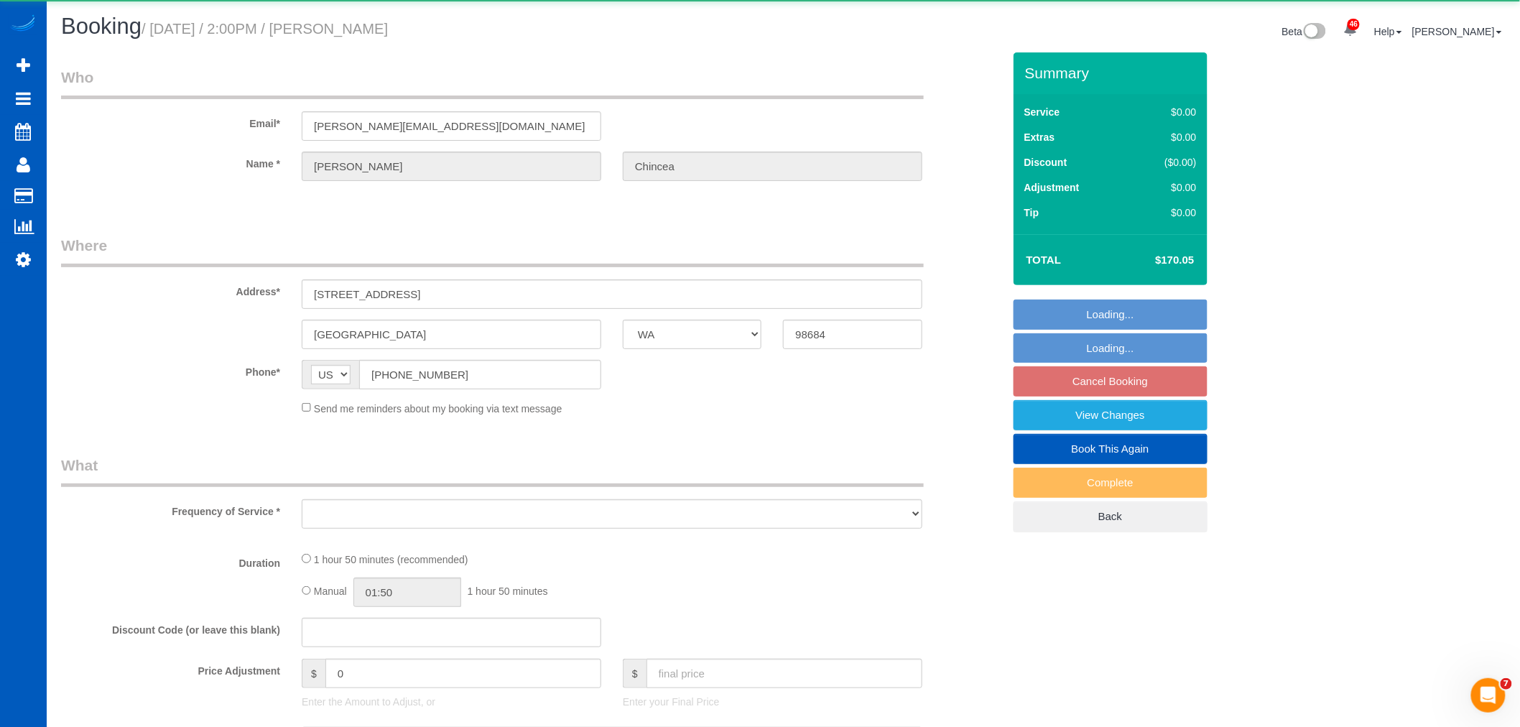
select select "spot54"
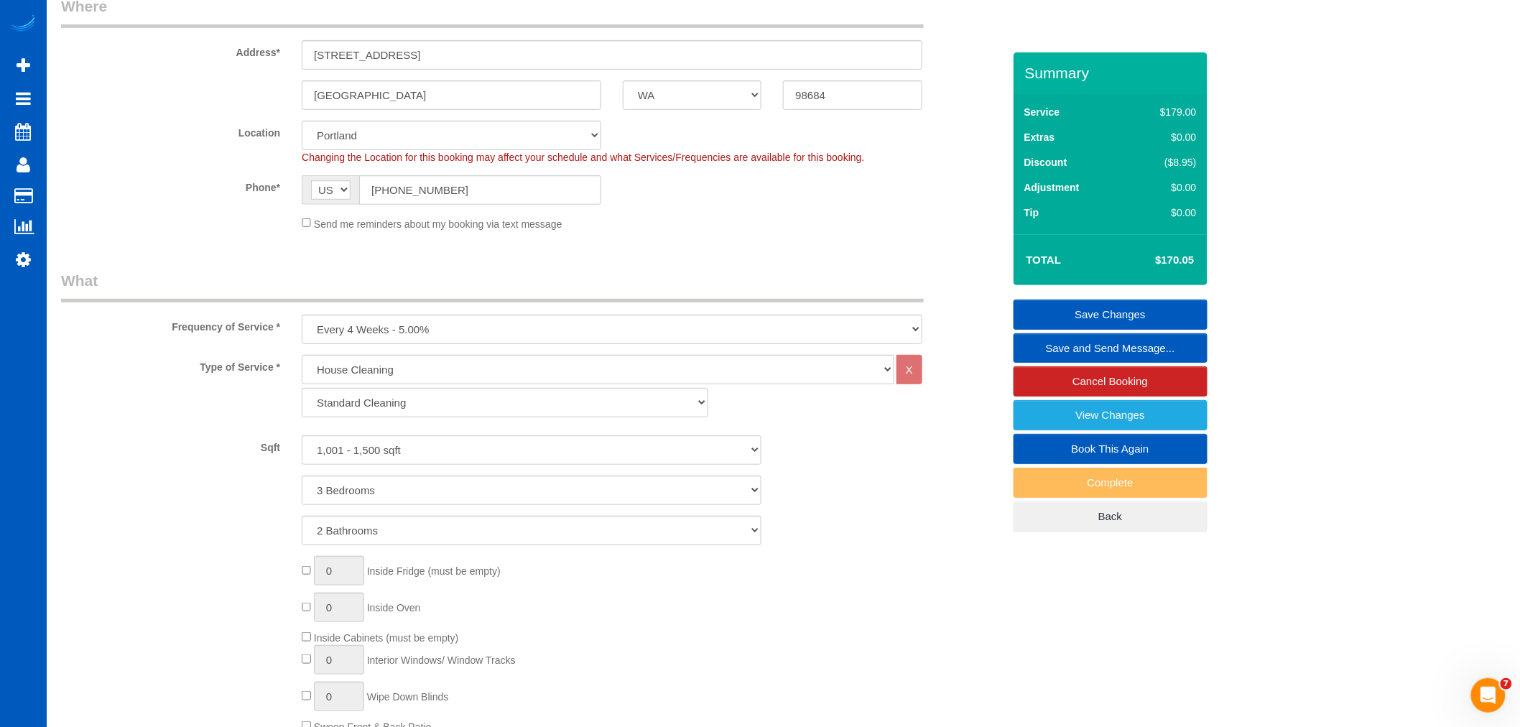
scroll to position [399, 0]
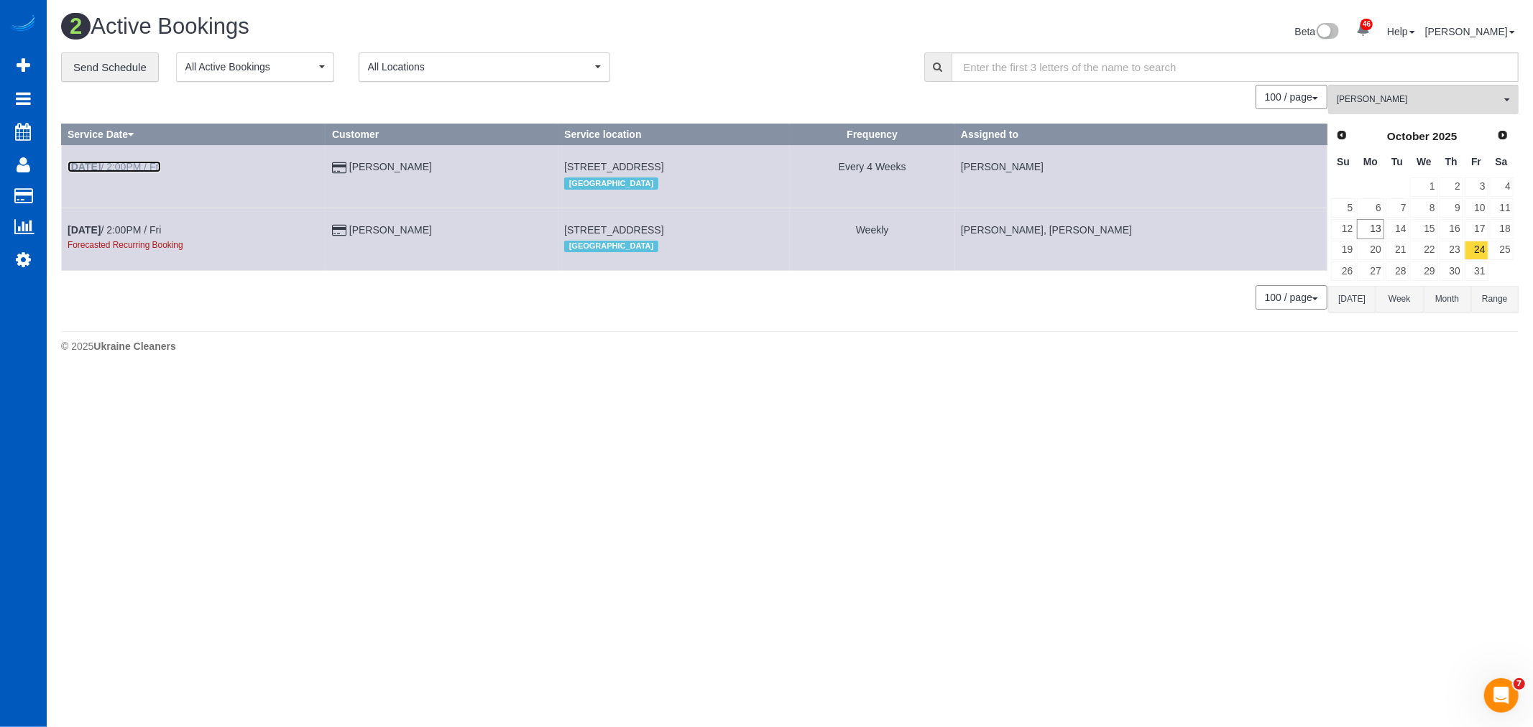
click at [120, 167] on link "[DATE] 2:00PM / Fri" at bounding box center [114, 166] width 93 height 11
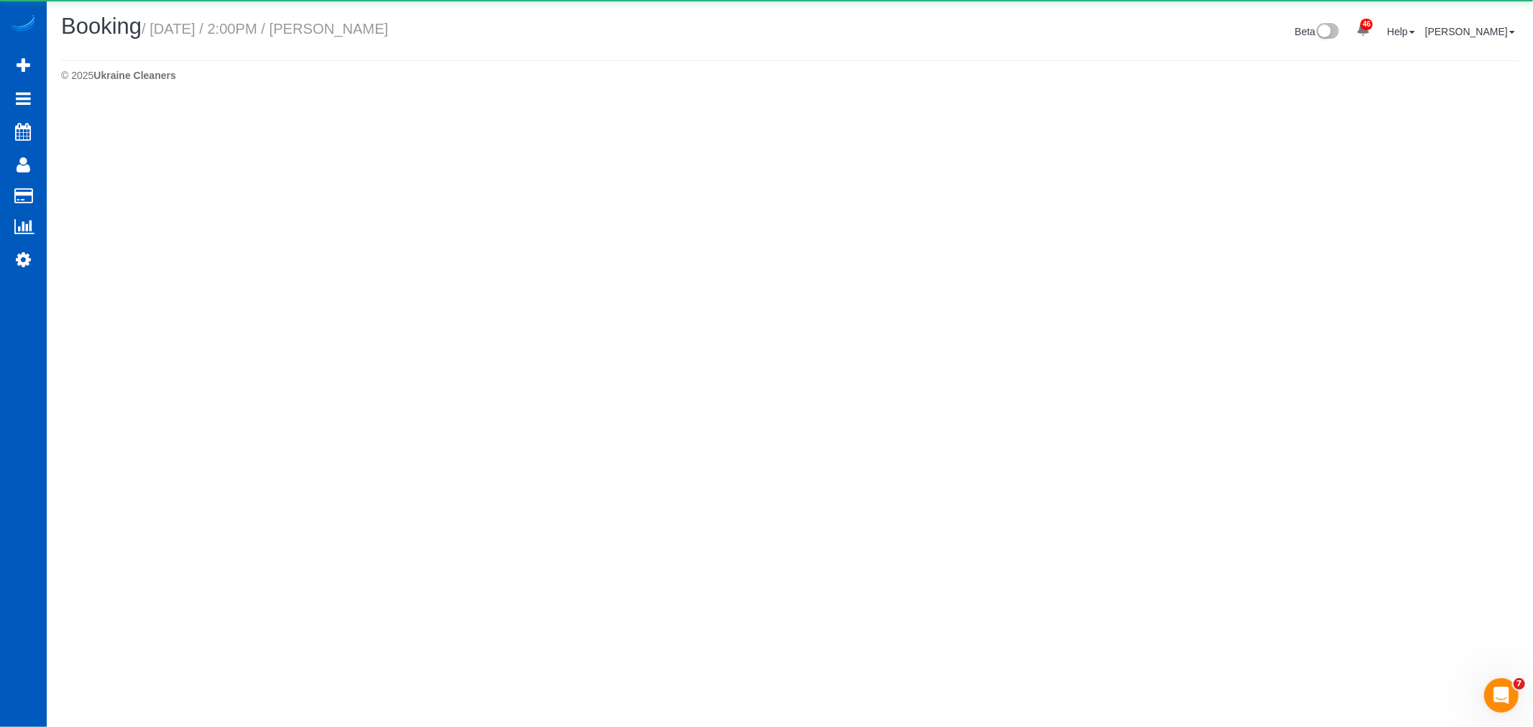
select select "WA"
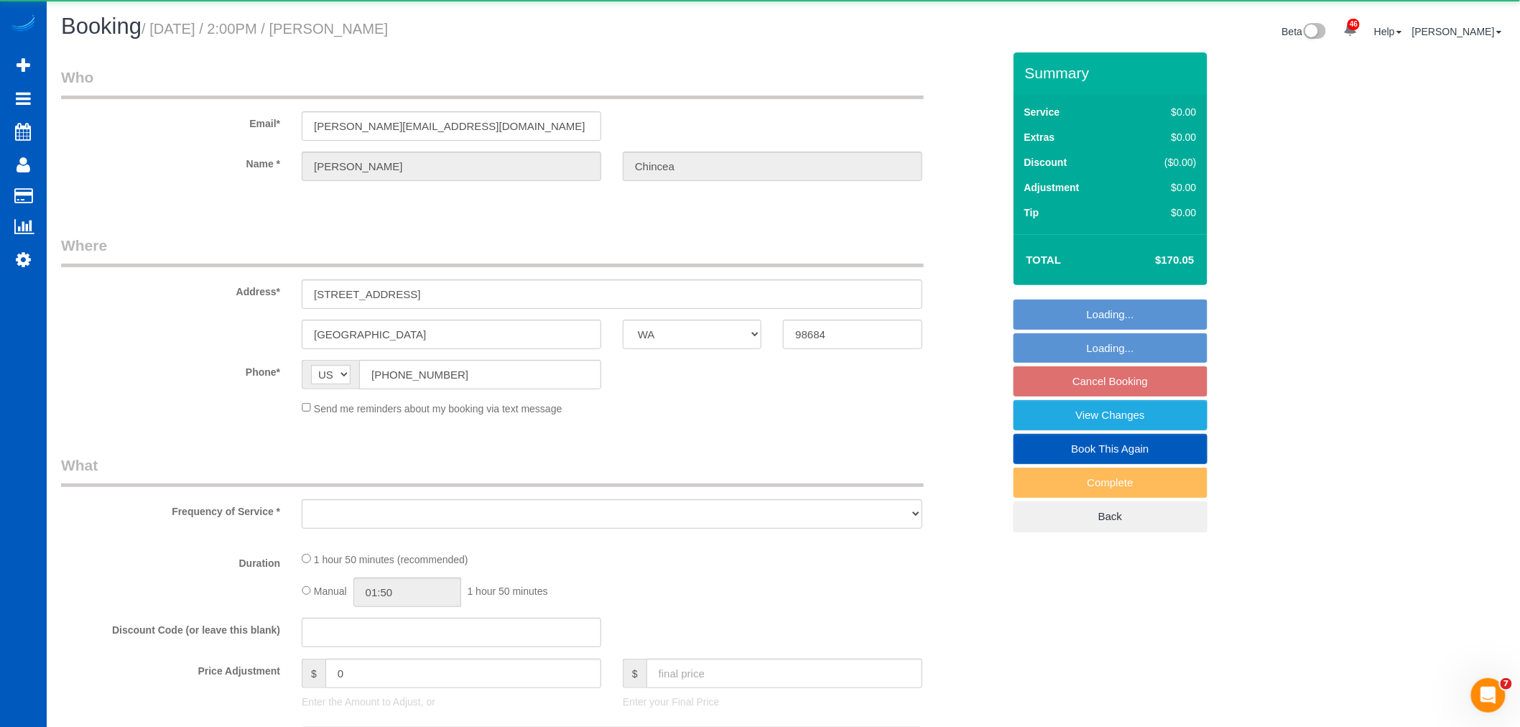
select select "object:5665"
select select "spot71"
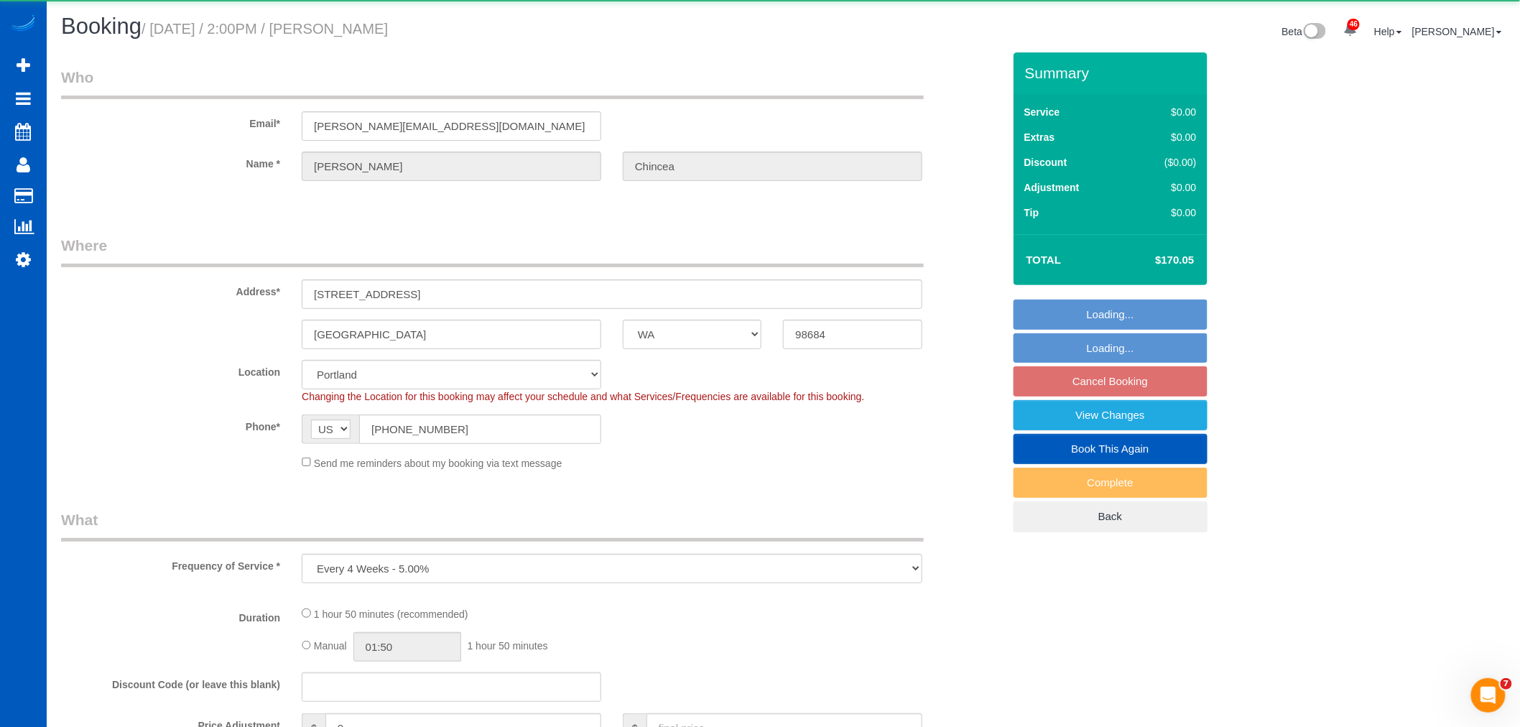
select select "object:5835"
select select "199"
select select "1001"
select select "3"
select select "2"
